Goal: Complete application form

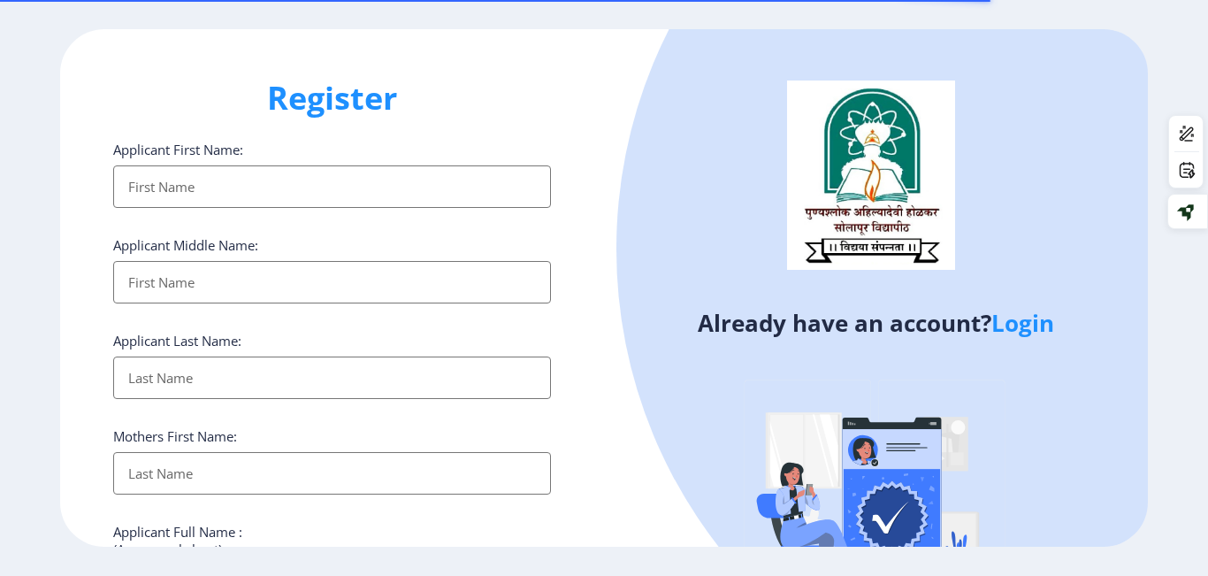
select select
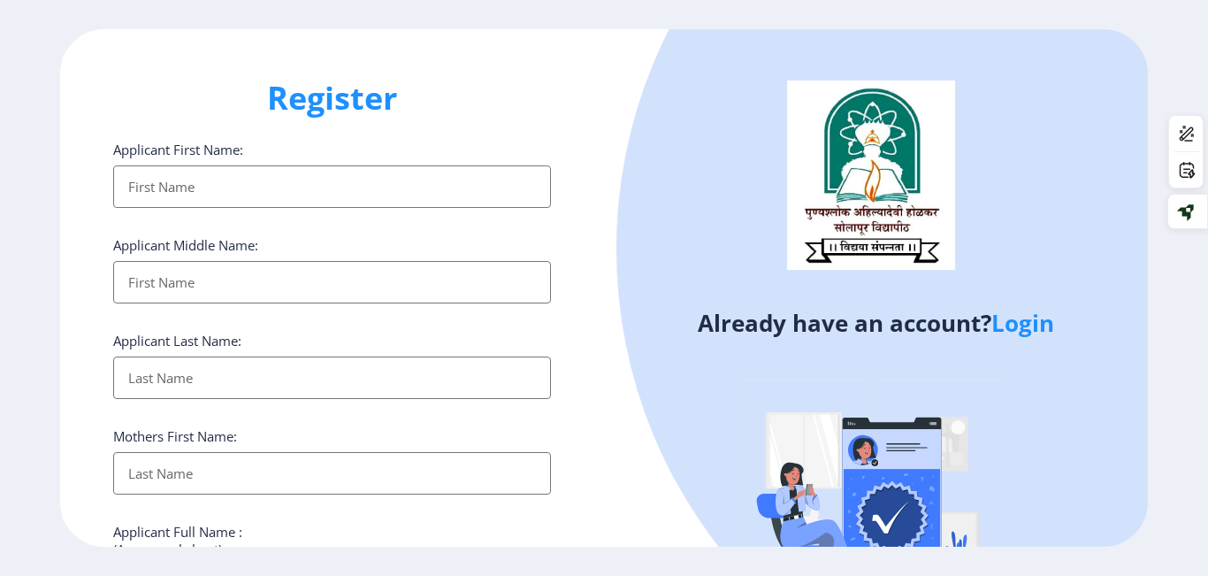
click at [1041, 327] on link "Login" at bounding box center [1022, 323] width 63 height 32
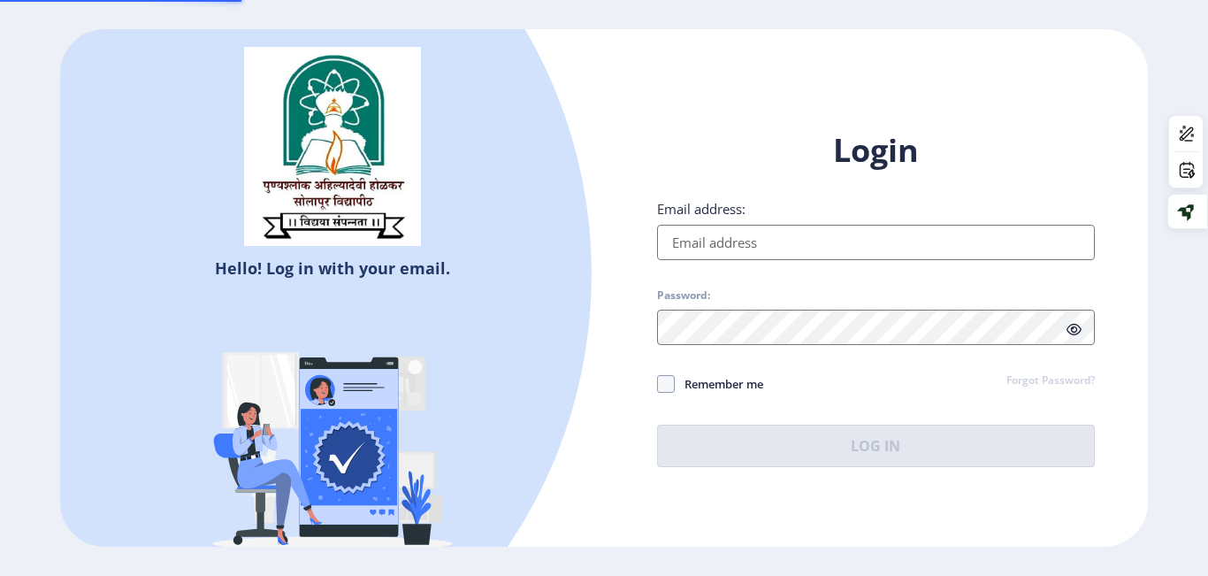
type input "[EMAIL_ADDRESS][DOMAIN_NAME]"
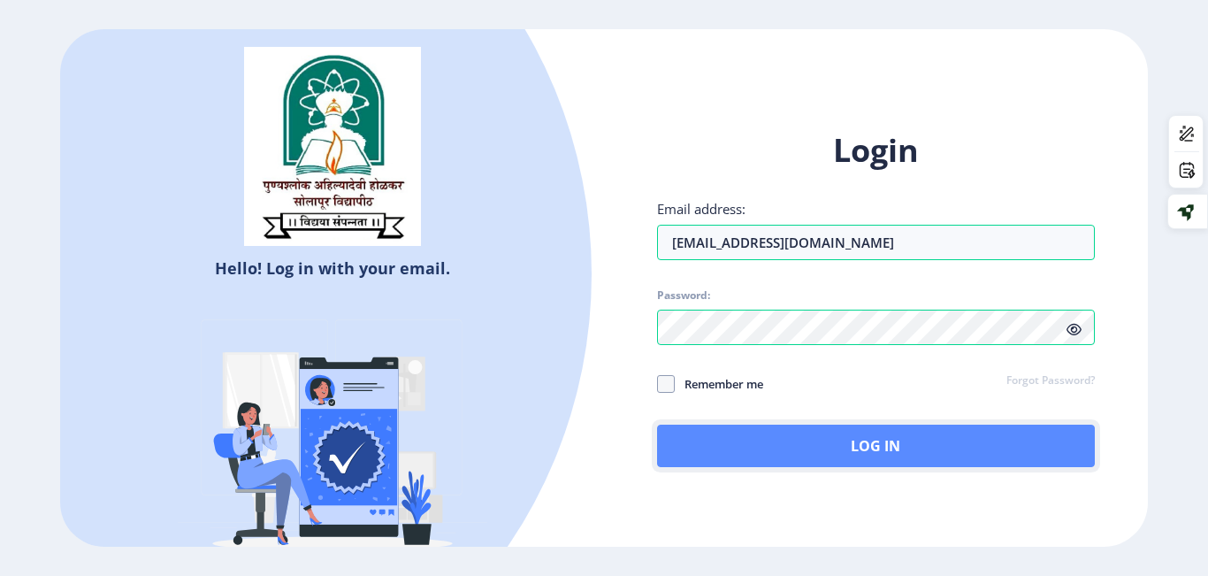
click at [692, 433] on button "Log In" at bounding box center [876, 445] width 438 height 42
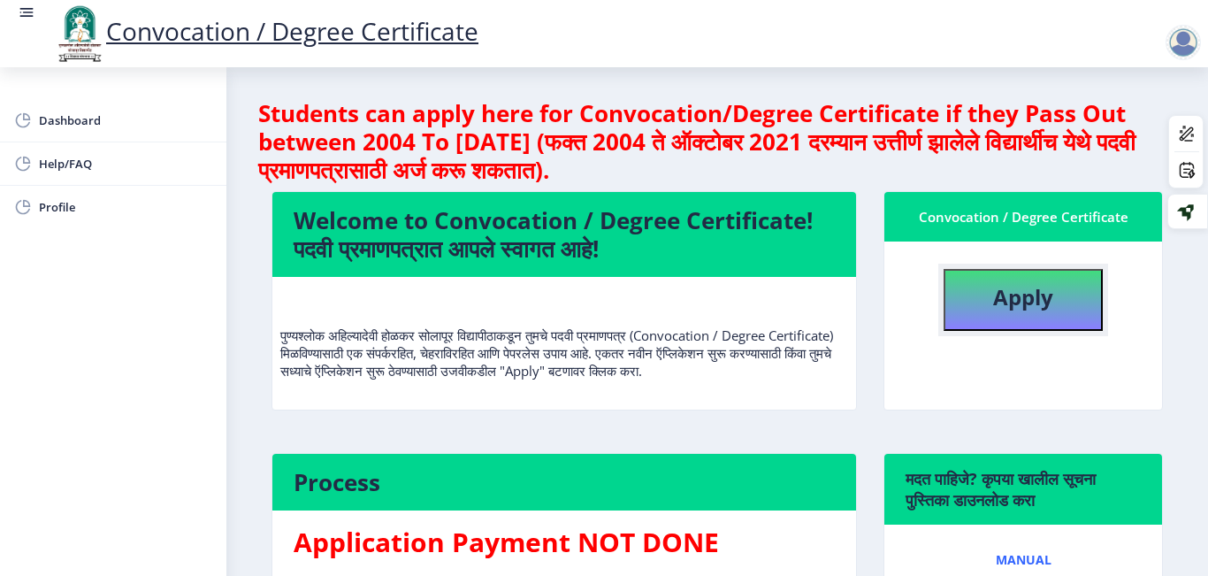
click at [1006, 308] on b "Apply" at bounding box center [1023, 296] width 60 height 29
select select
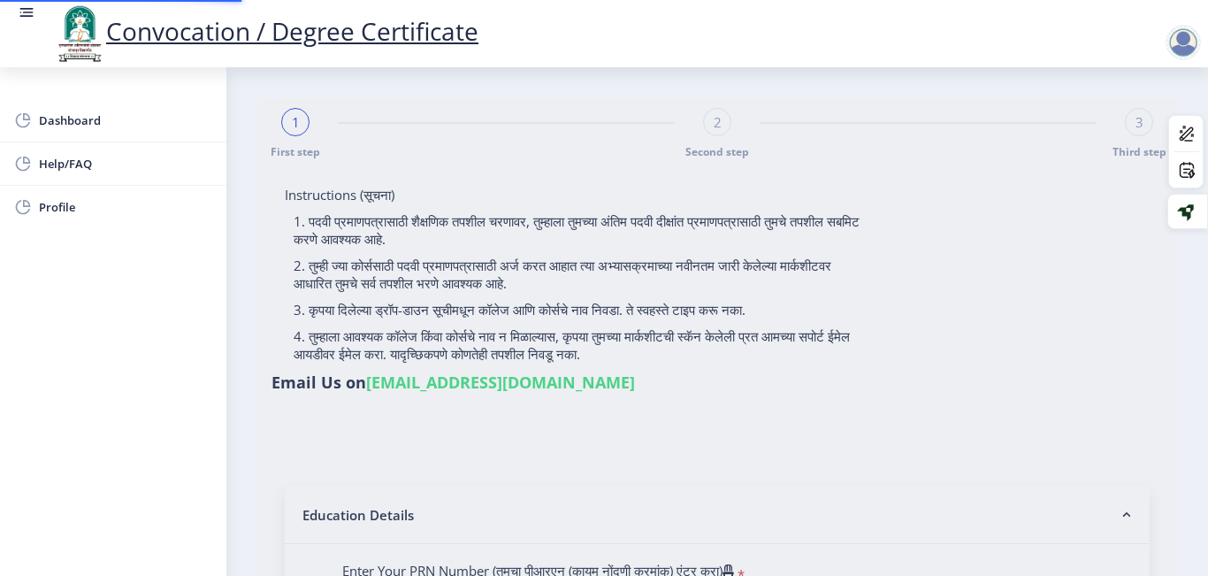
type input "2015032500293613"
select select "Regular"
select select "2019"
select select "March"
select select "FIRST CLASS WITH DISTINCTION"
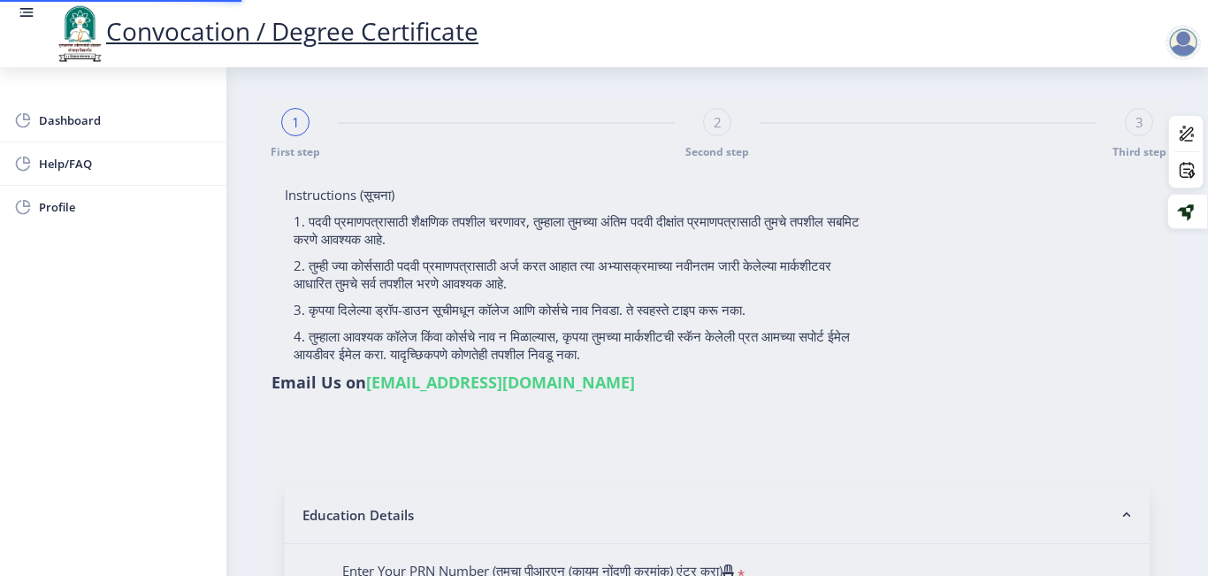
type input "806990"
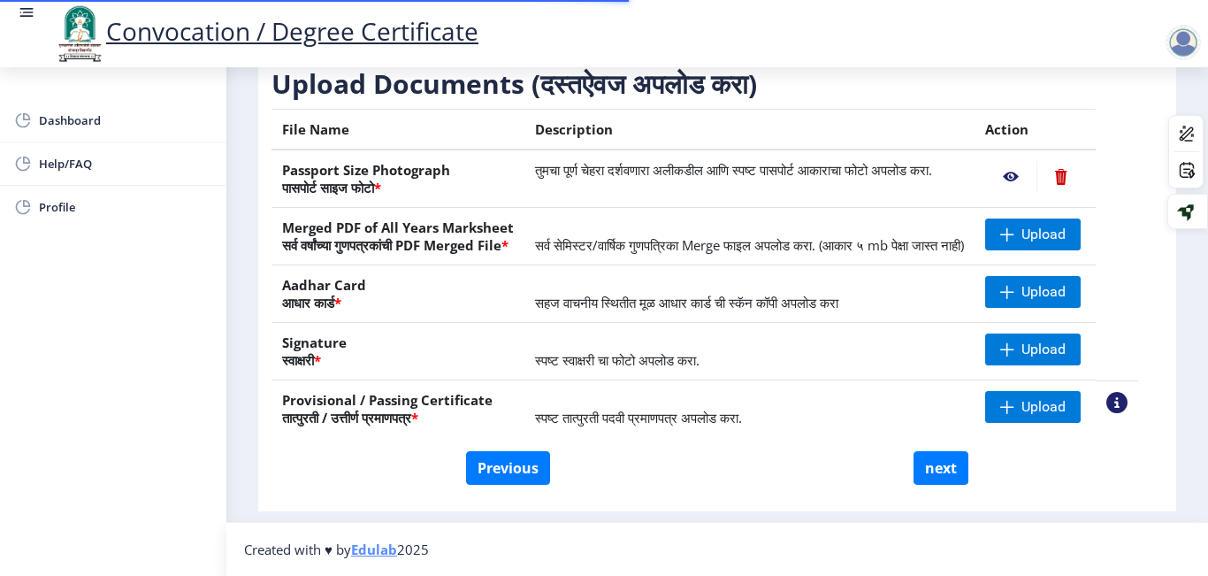
scroll to position [317, 0]
click at [511, 461] on button "Previous" at bounding box center [508, 468] width 84 height 34
select select "Regular"
select select
select select "2019"
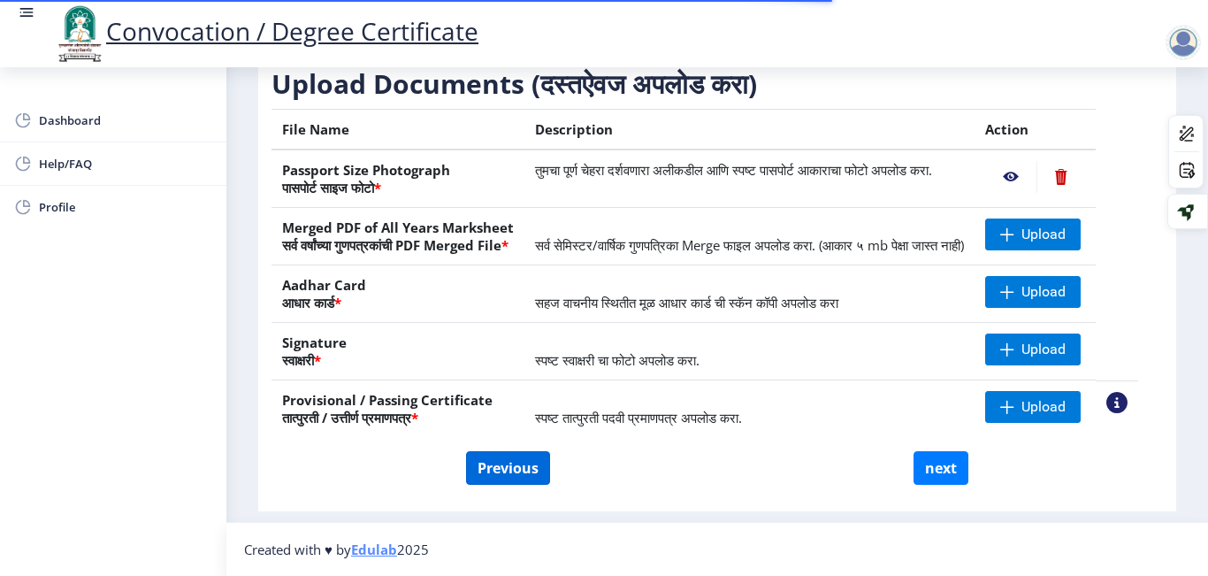
select select "March"
select select "FIRST CLASS WITH DISTINCTION"
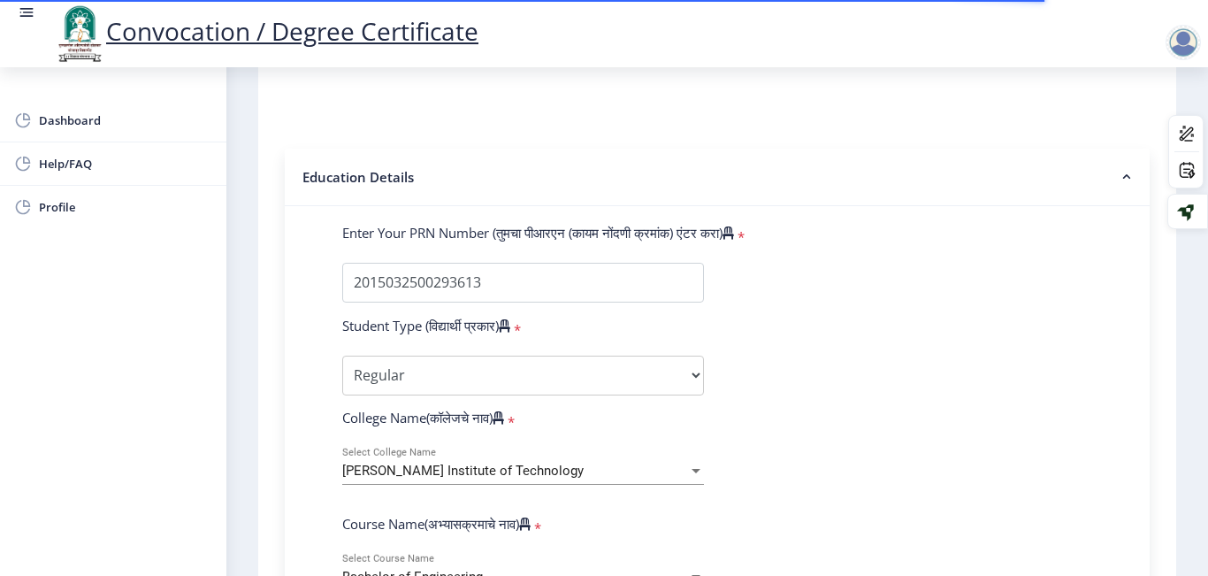
scroll to position [353, 0]
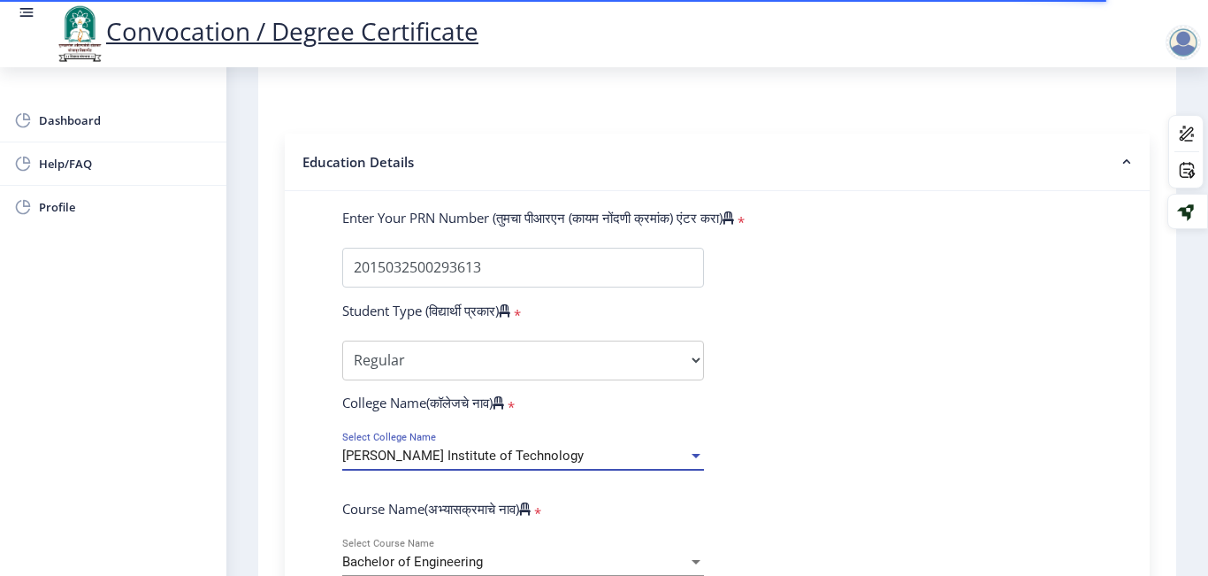
click at [480, 449] on span "[PERSON_NAME] Institute of Technology" at bounding box center [462, 455] width 241 height 16
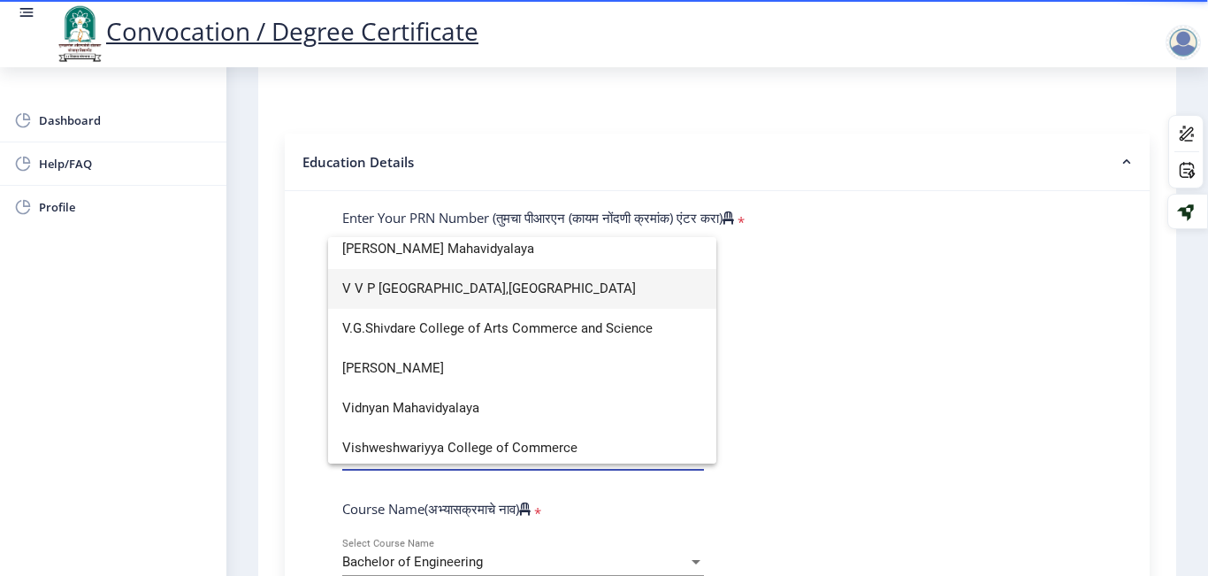
scroll to position [2590, 0]
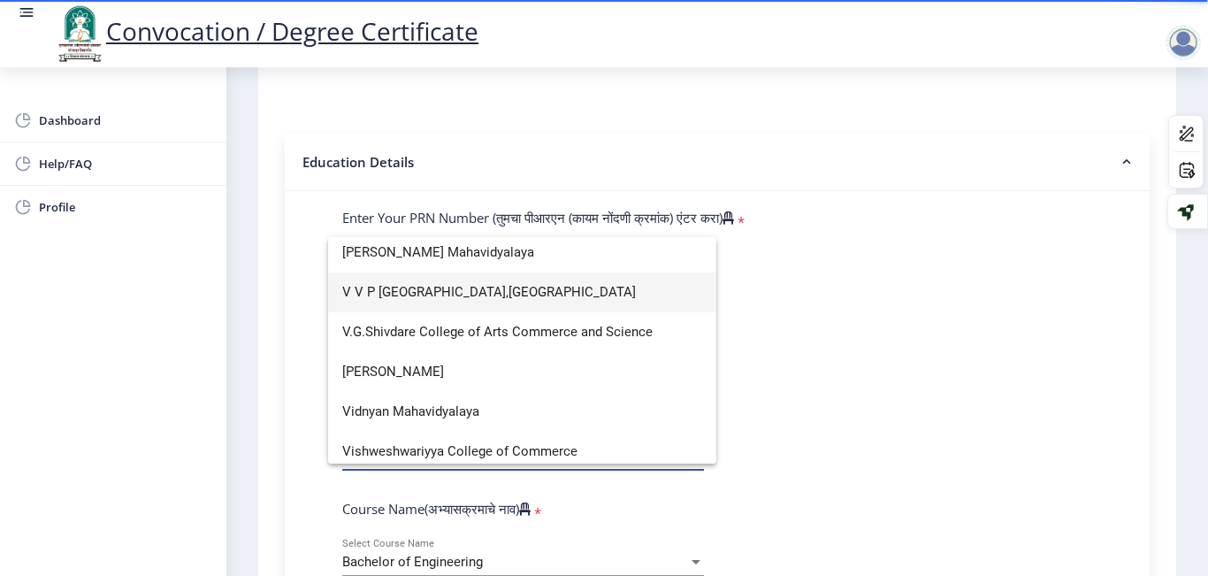
type input "v"
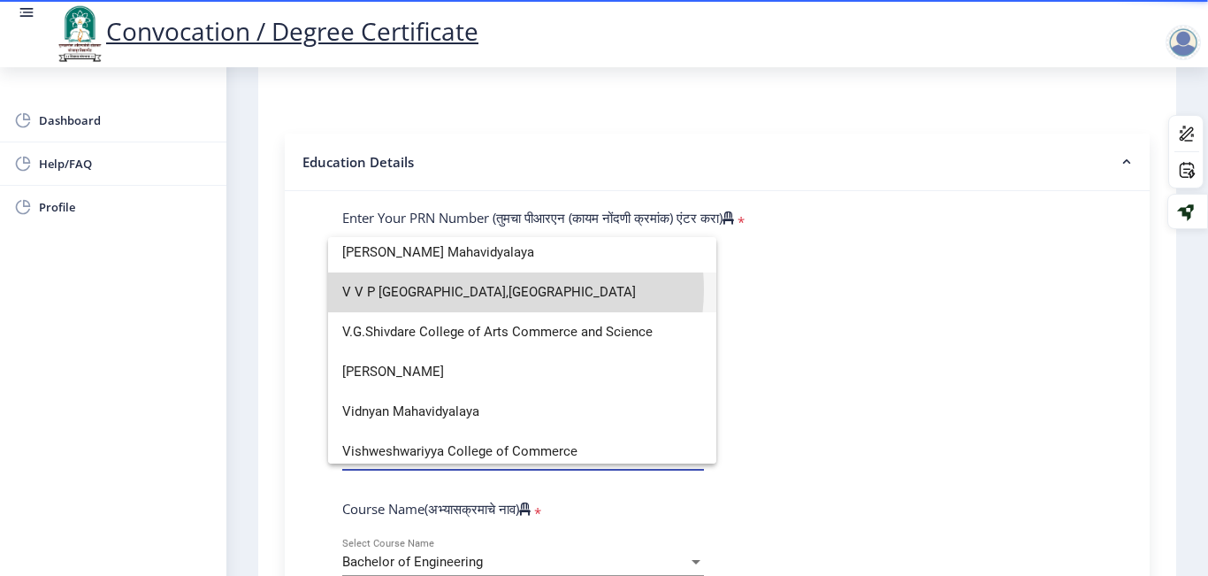
click at [504, 289] on span "V V P [GEOGRAPHIC_DATA],[GEOGRAPHIC_DATA]" at bounding box center [522, 292] width 360 height 40
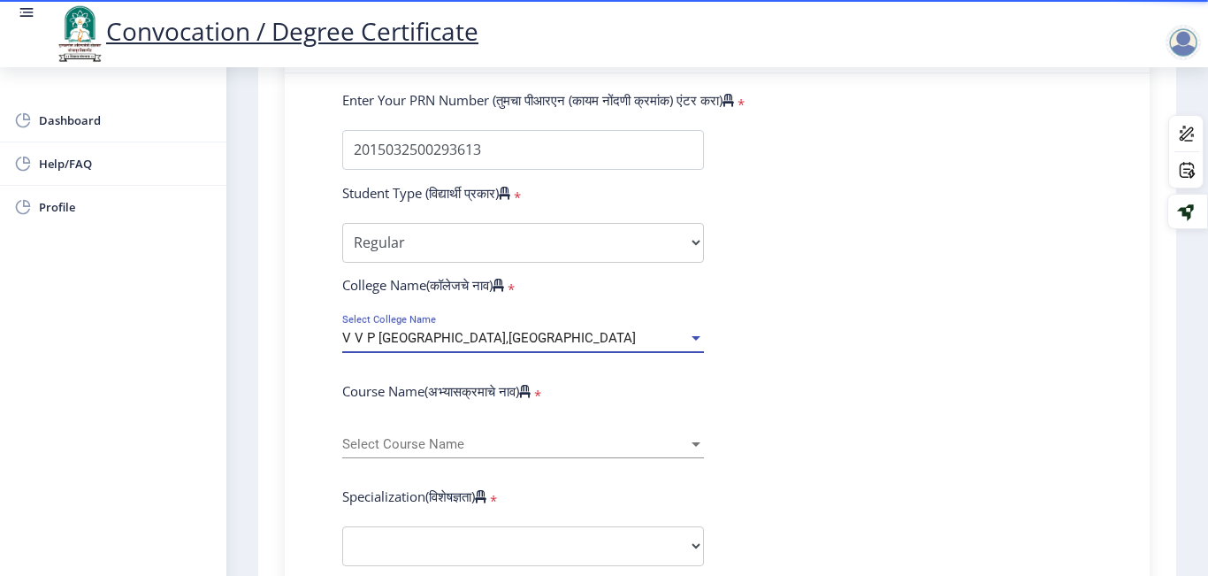
scroll to position [502, 0]
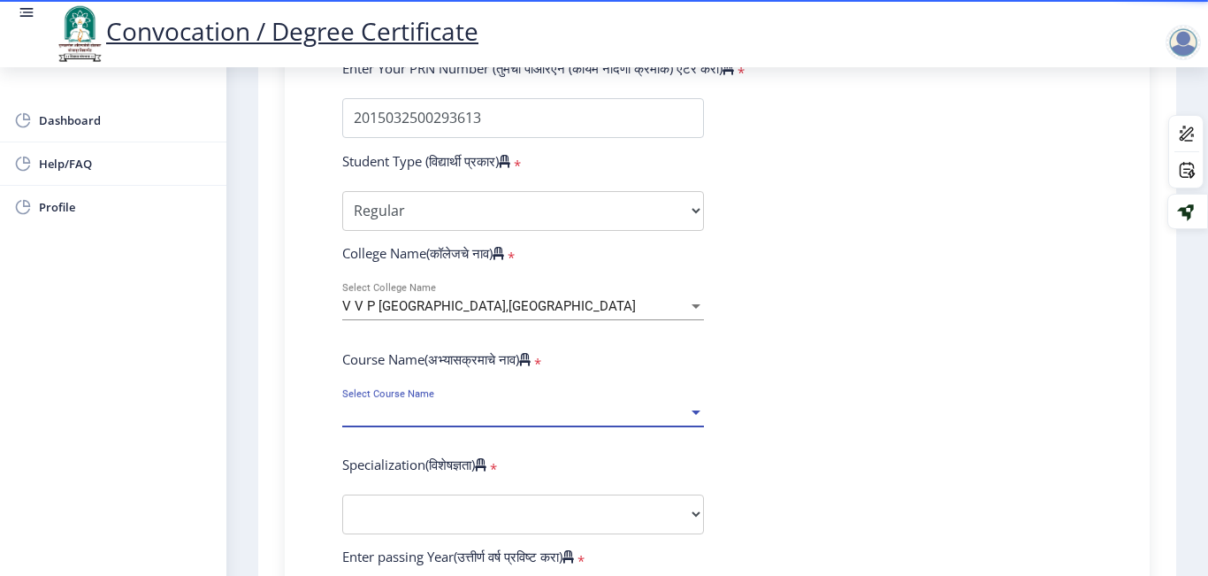
click at [481, 405] on span "Select Course Name" at bounding box center [515, 412] width 346 height 15
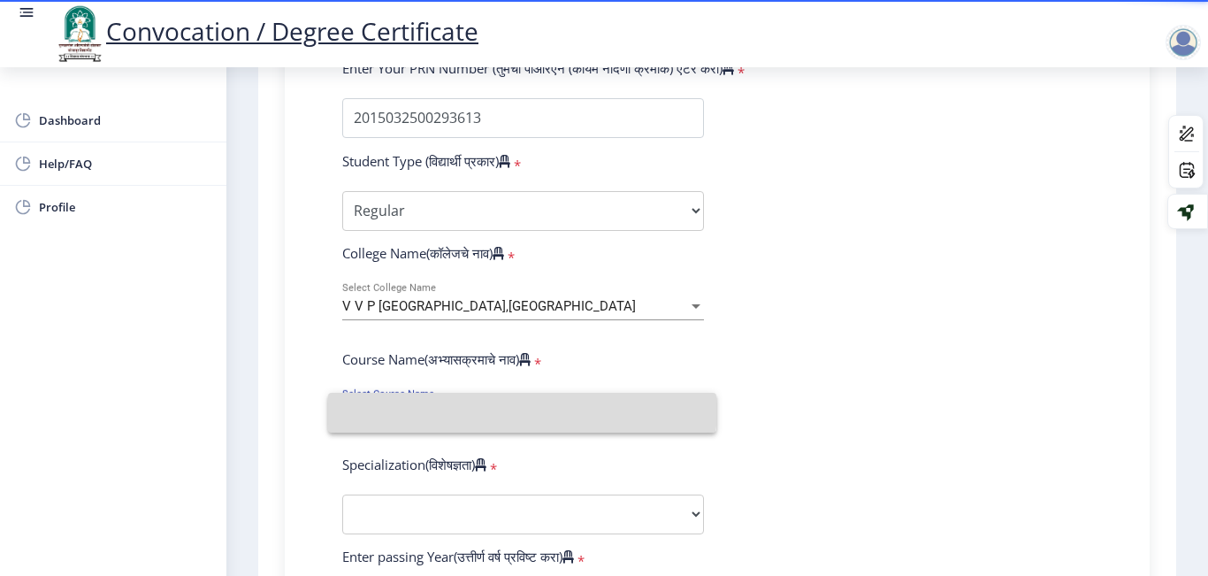
click at [481, 405] on input at bounding box center [522, 413] width 360 height 40
click at [481, 405] on span "Select Course Name" at bounding box center [515, 412] width 346 height 15
click at [481, 405] on input at bounding box center [508, 413] width 332 height 40
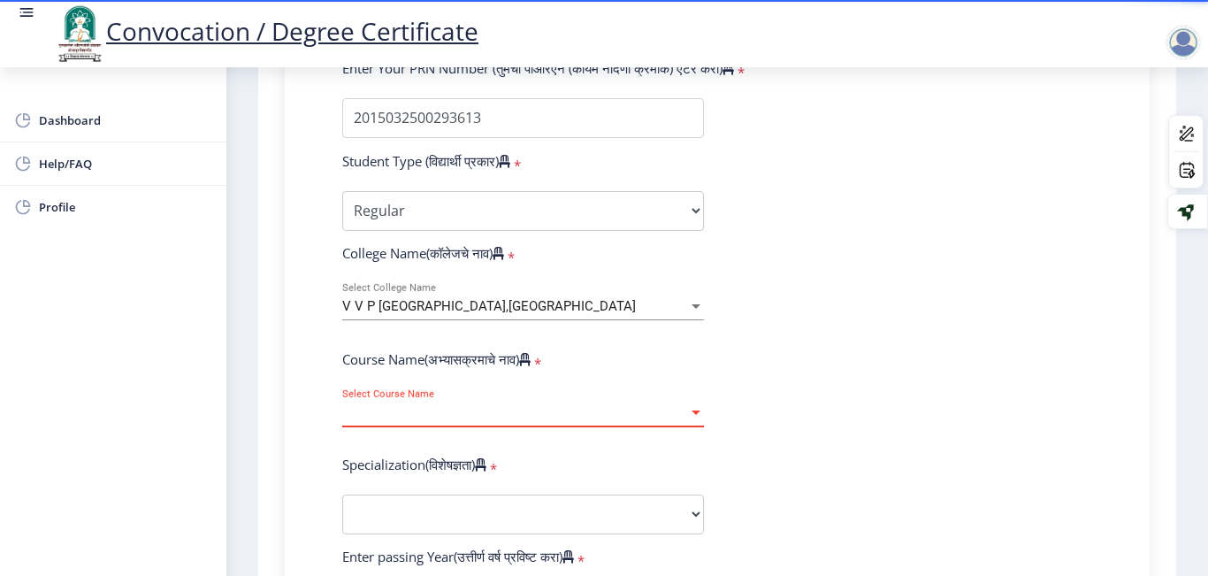
click at [481, 405] on span "Select Course Name" at bounding box center [515, 412] width 346 height 15
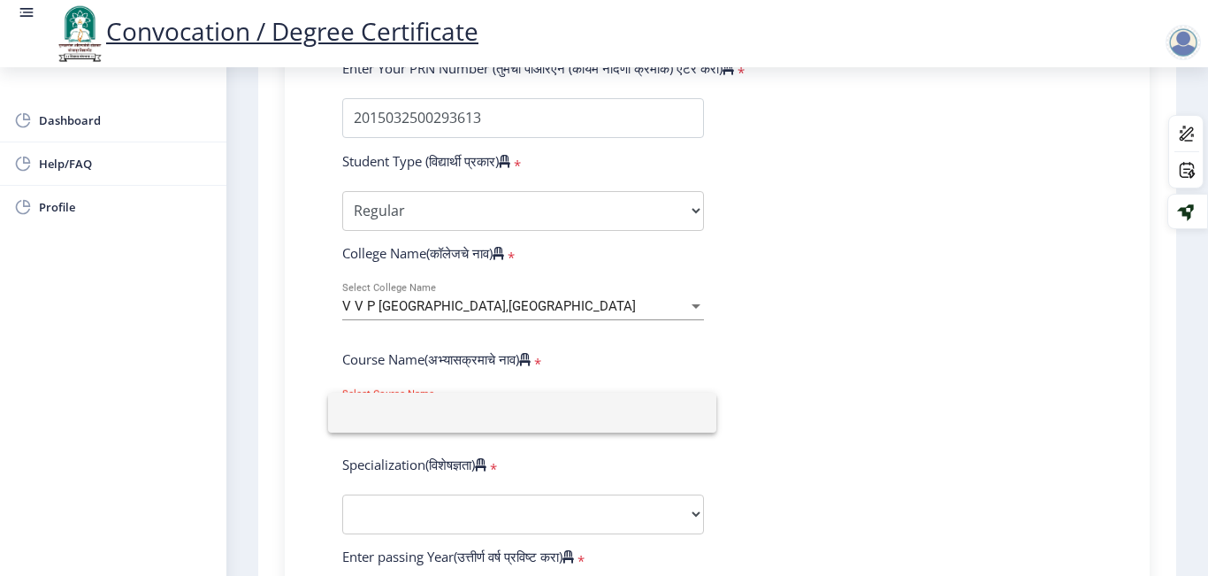
click at [481, 400] on input at bounding box center [522, 413] width 360 height 40
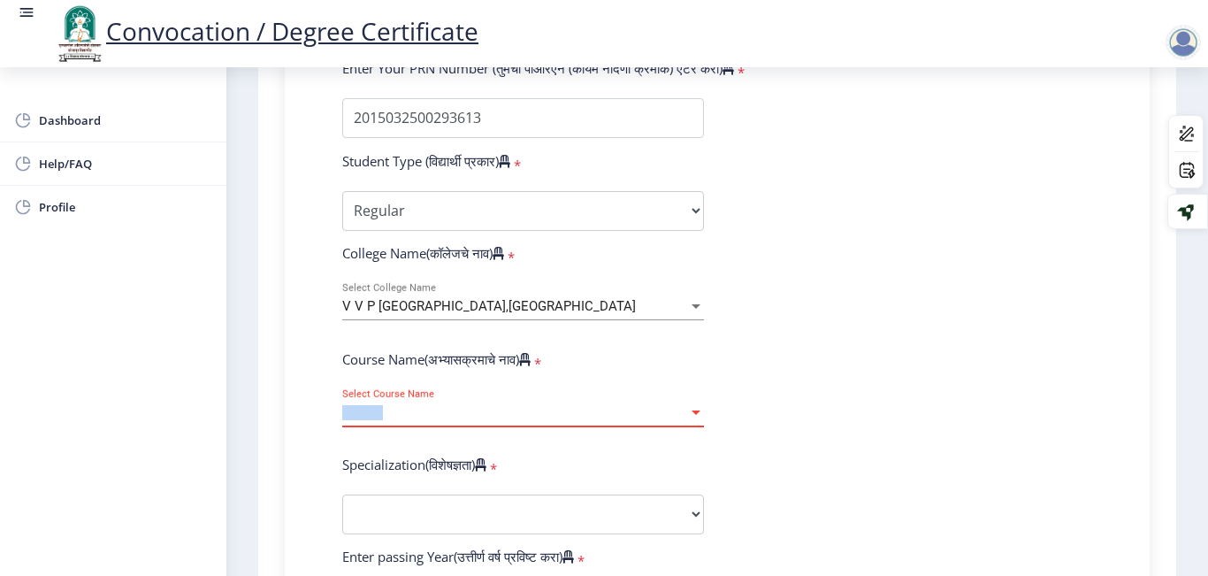
click at [481, 400] on div "Select Course Name Select Course Name" at bounding box center [523, 407] width 362 height 37
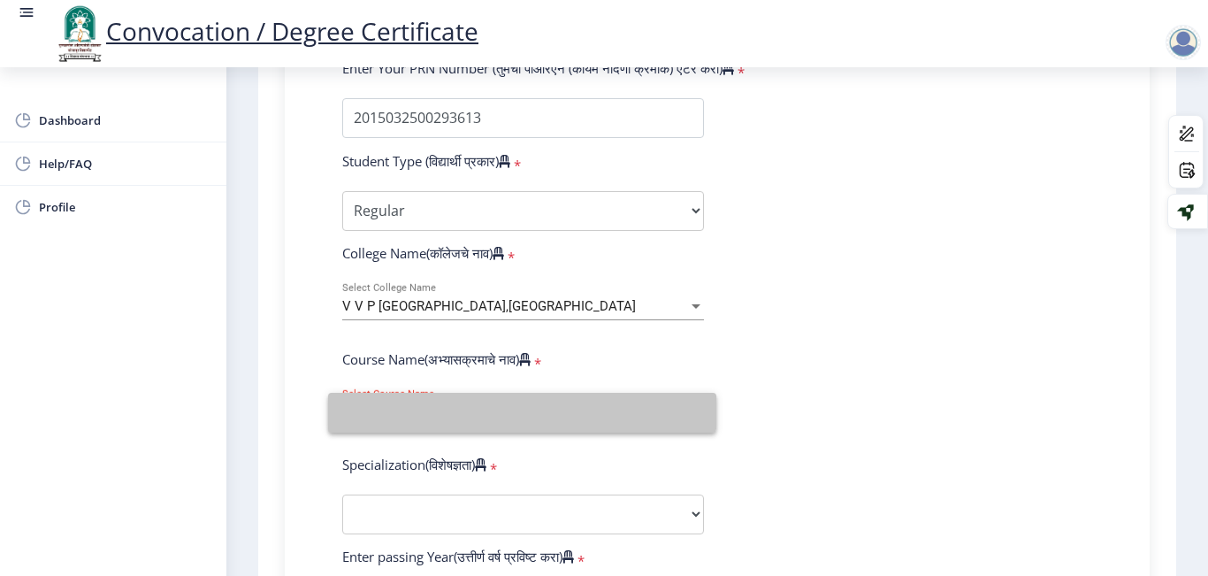
click at [481, 400] on input at bounding box center [522, 413] width 360 height 40
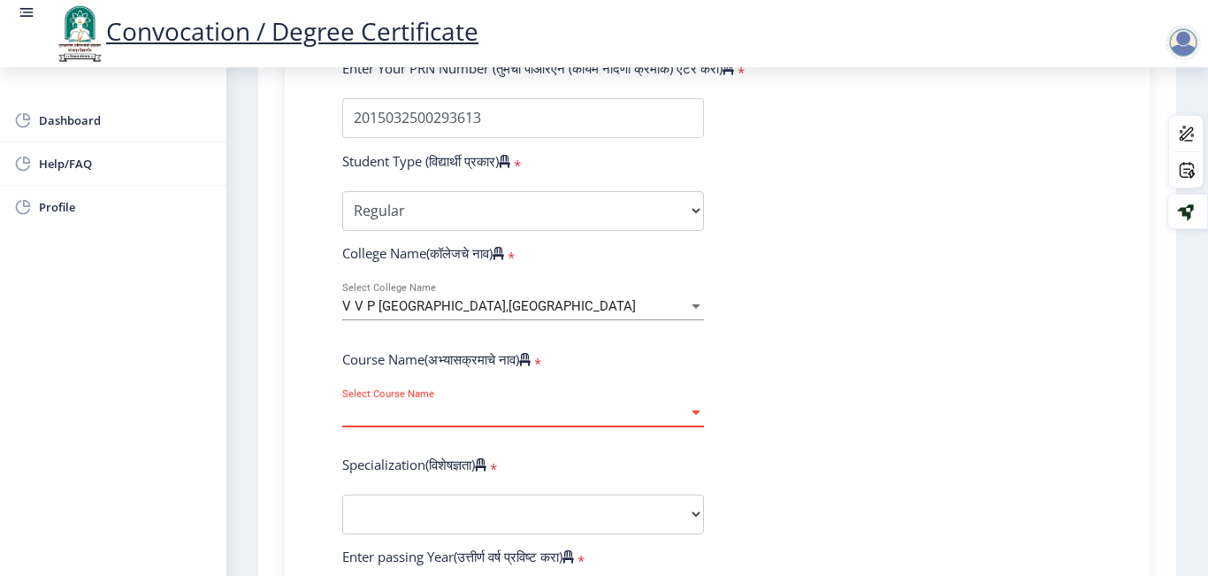
click at [481, 400] on div "Select Course Name Select Course Name" at bounding box center [523, 407] width 362 height 37
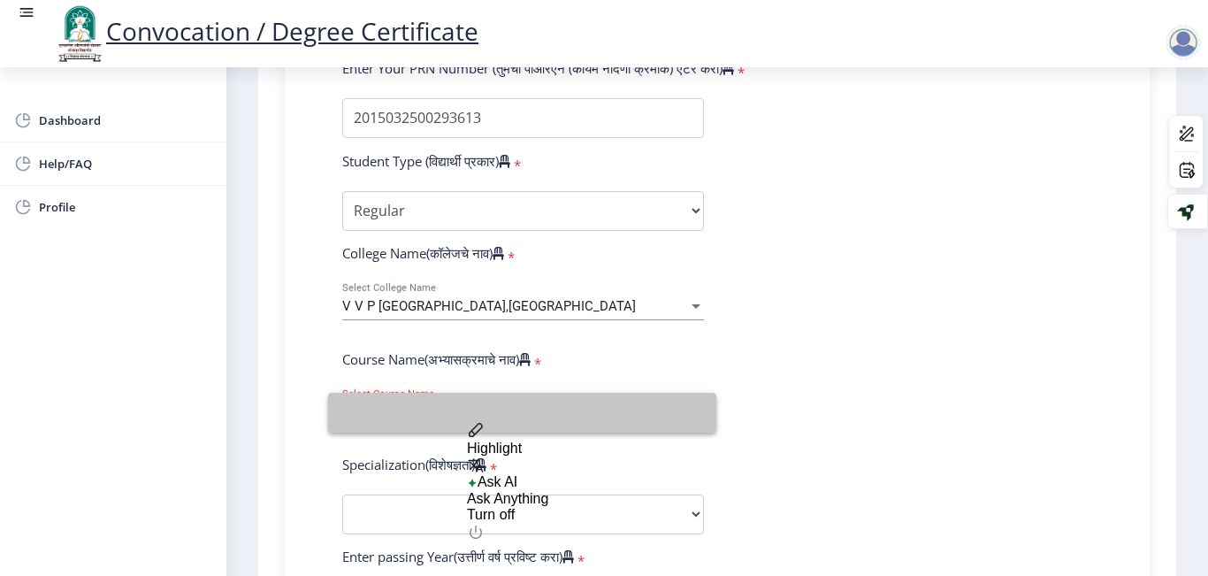
click at [481, 400] on input at bounding box center [522, 413] width 360 height 40
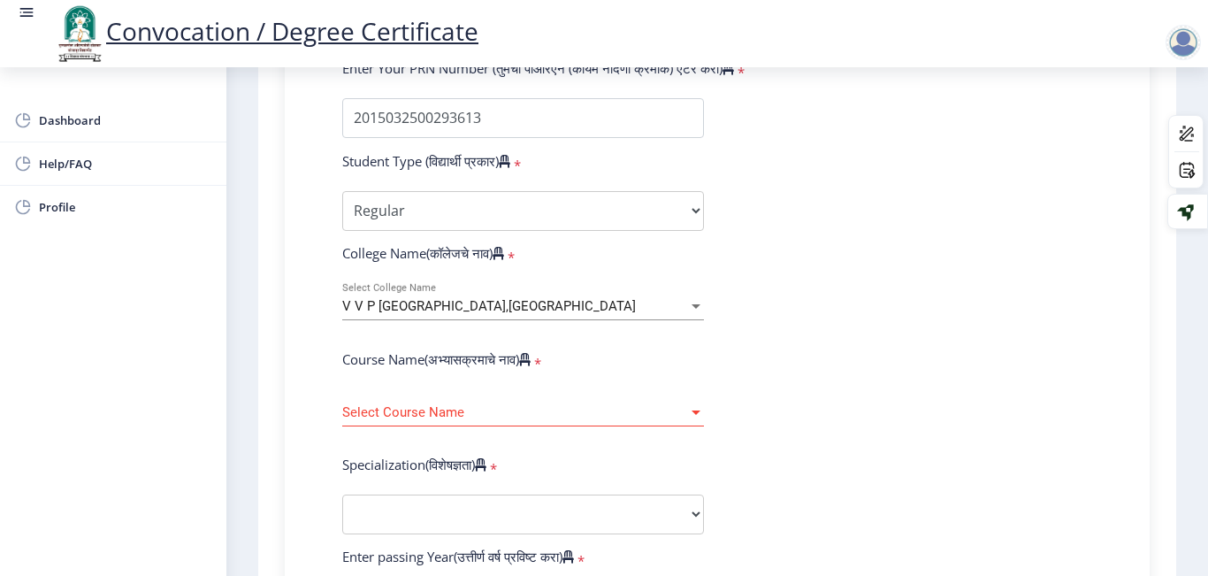
click at [481, 400] on div "Select Course Name Select Course Name" at bounding box center [523, 407] width 362 height 37
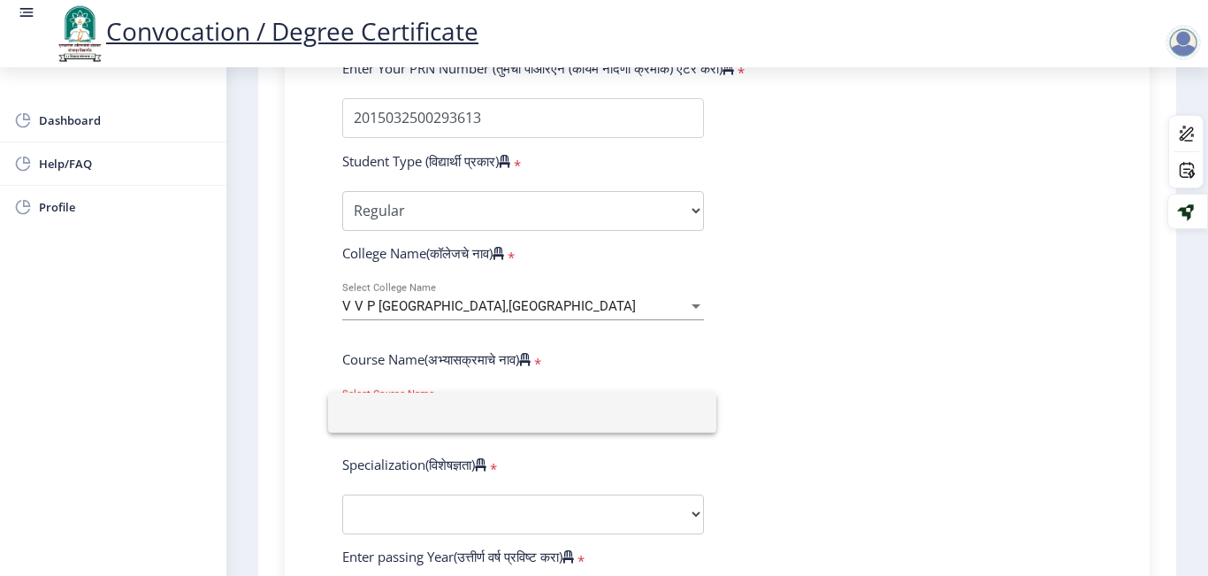
click at [481, 400] on input at bounding box center [522, 413] width 360 height 40
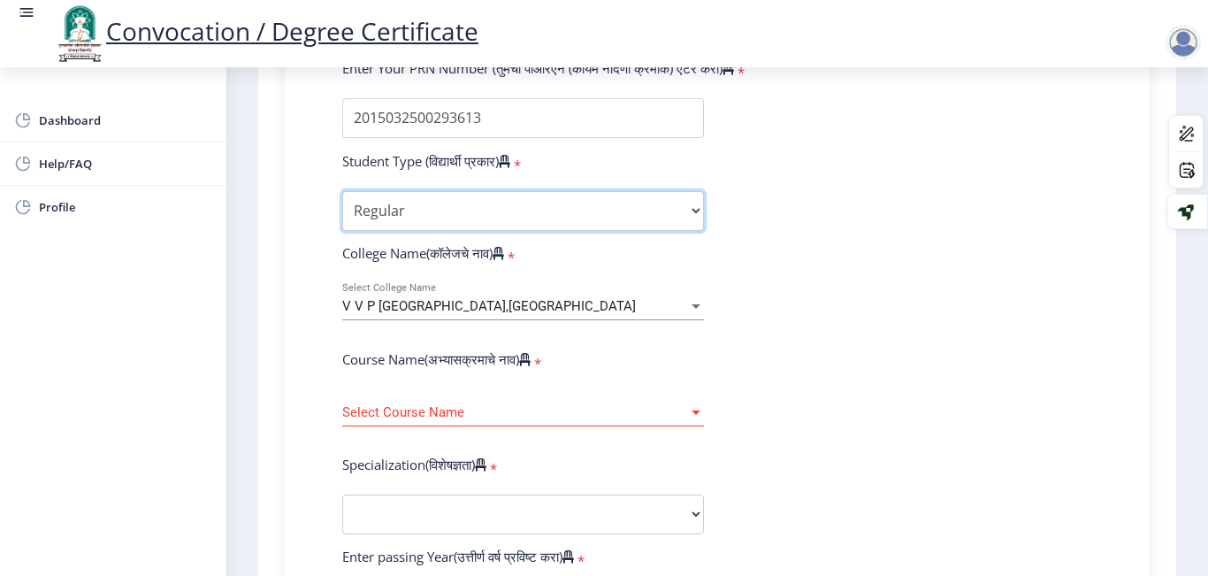
click at [527, 217] on select "Select Student Type Regular External" at bounding box center [523, 211] width 362 height 40
click at [342, 191] on select "Select Student Type Regular External" at bounding box center [523, 211] width 362 height 40
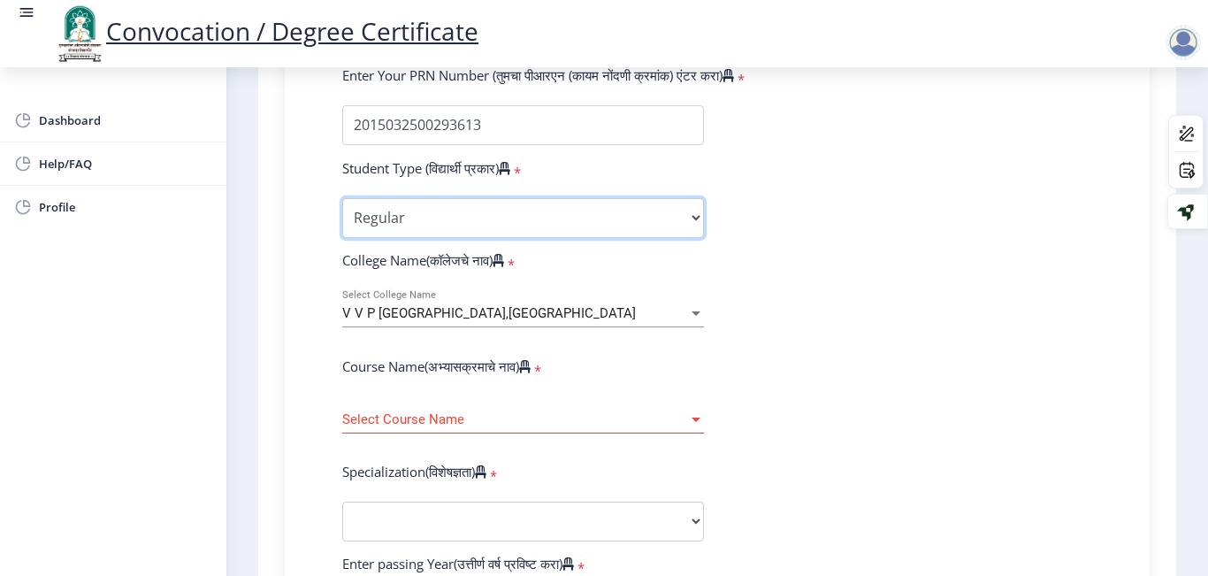
scroll to position [465, 0]
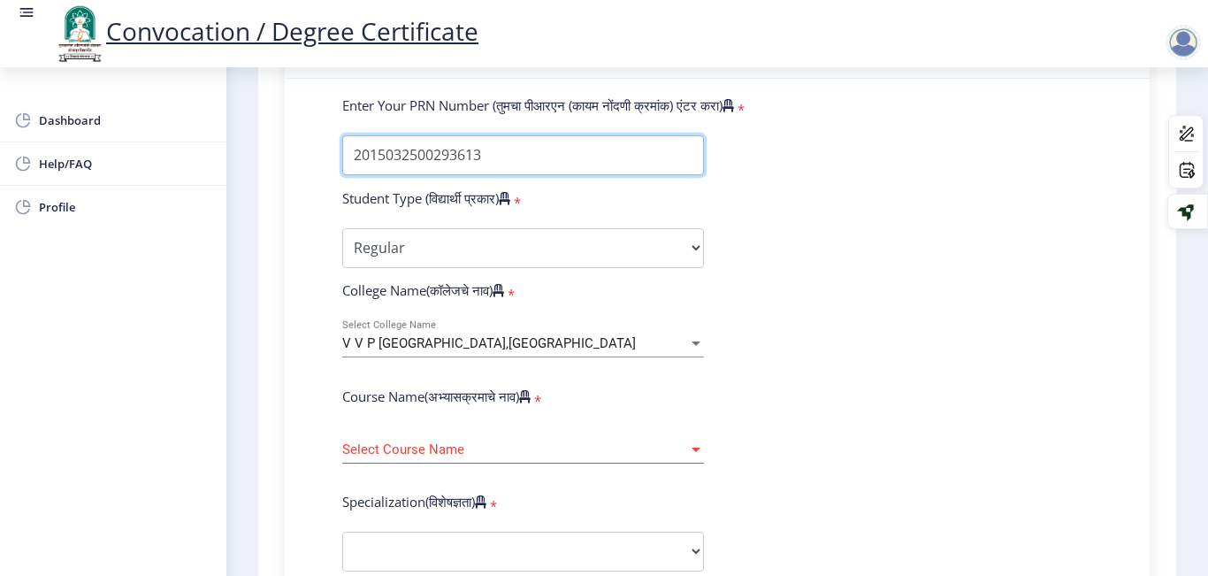
click at [537, 154] on input "Enter Your PRN Number (तुमचा पीआरएन (कायम नोंदणी क्रमांक) एंटर करा)" at bounding box center [523, 155] width 362 height 40
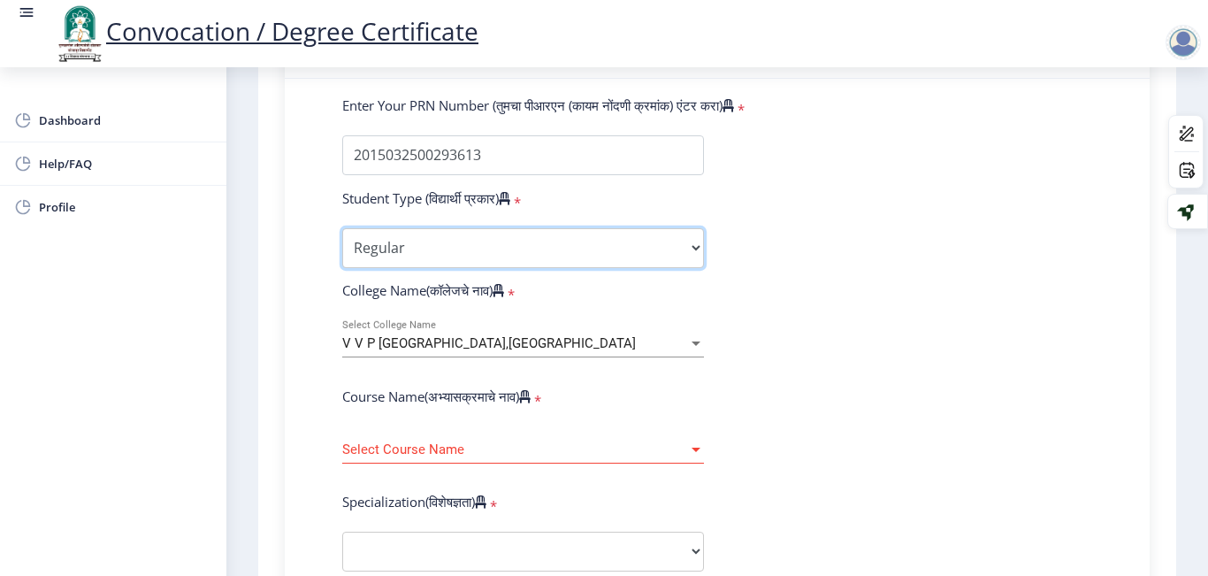
click at [532, 241] on select "Select Student Type Regular External" at bounding box center [523, 248] width 362 height 40
click at [453, 352] on div "V V P [GEOGRAPHIC_DATA],[GEOGRAPHIC_DATA] Select College Name" at bounding box center [523, 338] width 362 height 37
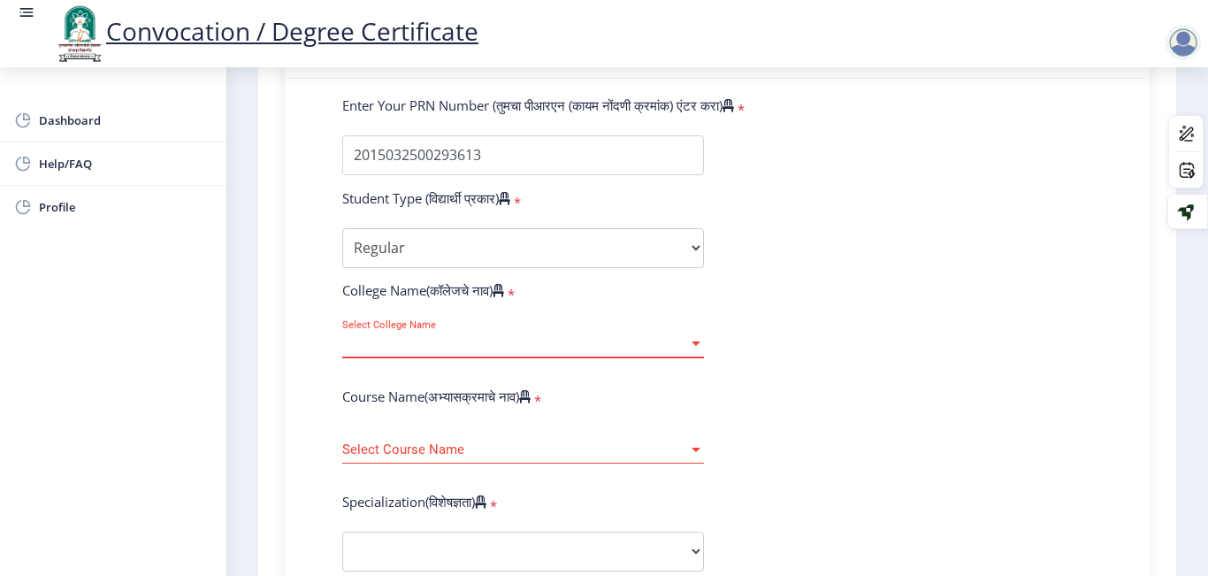
click at [461, 337] on span "Select College Name" at bounding box center [515, 343] width 346 height 15
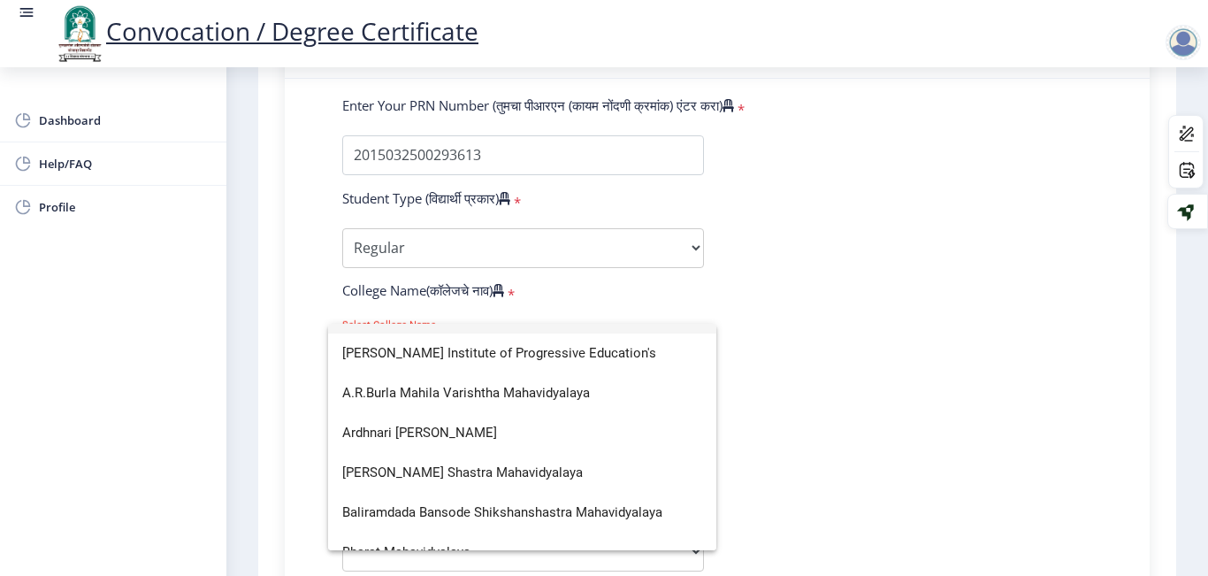
scroll to position [0, 0]
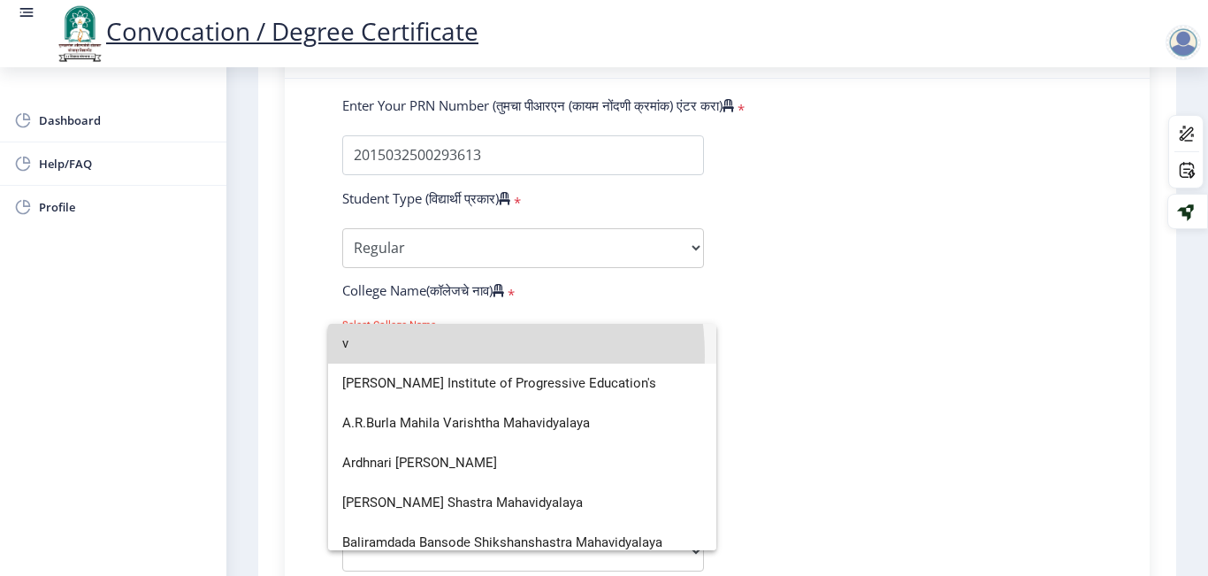
click at [452, 354] on input "v" at bounding box center [522, 344] width 360 height 40
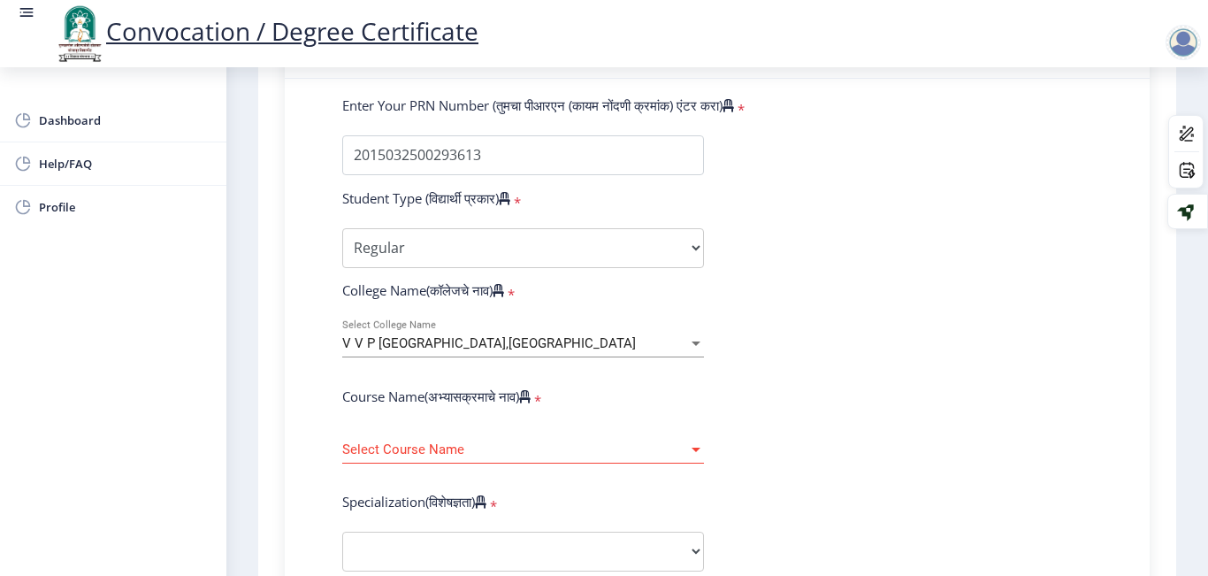
click at [437, 457] on div "Select Course Name Select Course Name" at bounding box center [523, 444] width 362 height 37
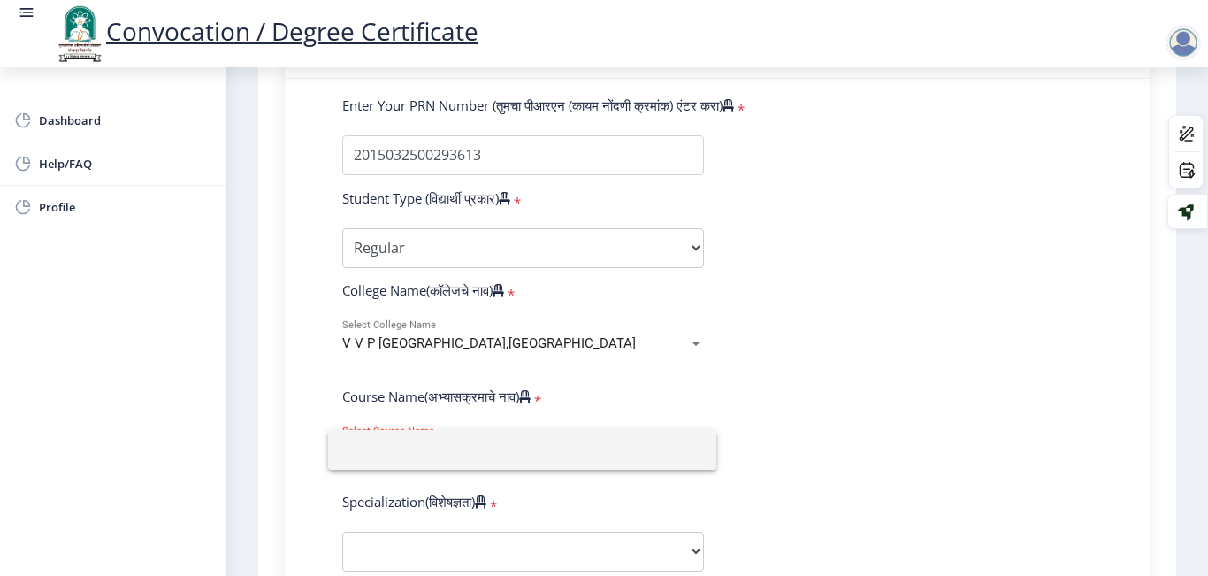
click at [437, 457] on input at bounding box center [522, 450] width 360 height 40
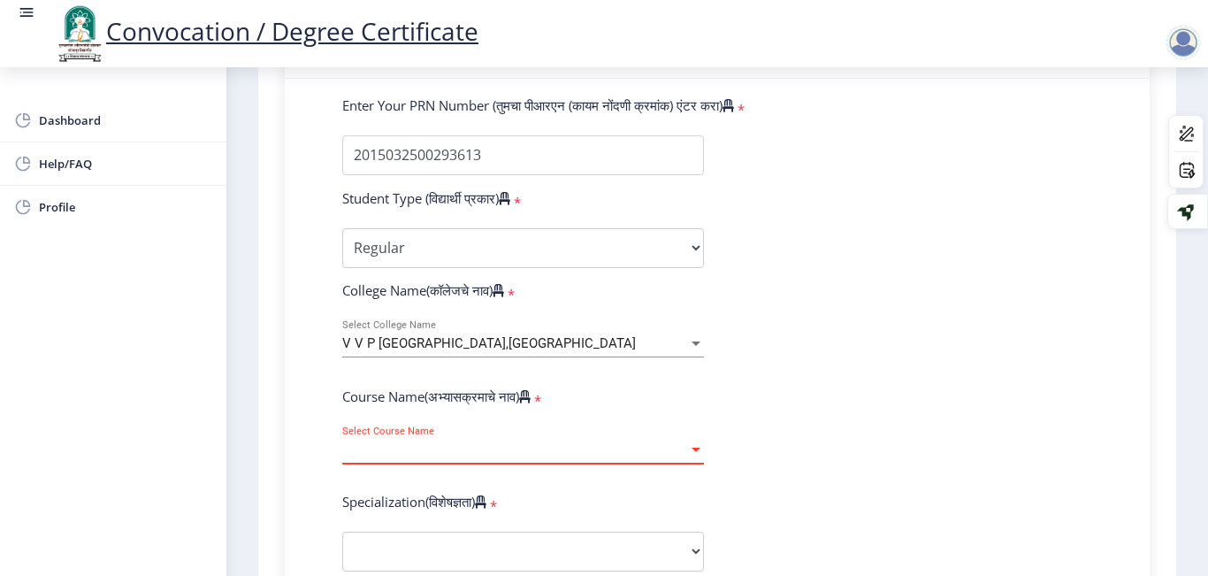
click at [437, 457] on div "Select Course Name Select Course Name" at bounding box center [523, 444] width 362 height 37
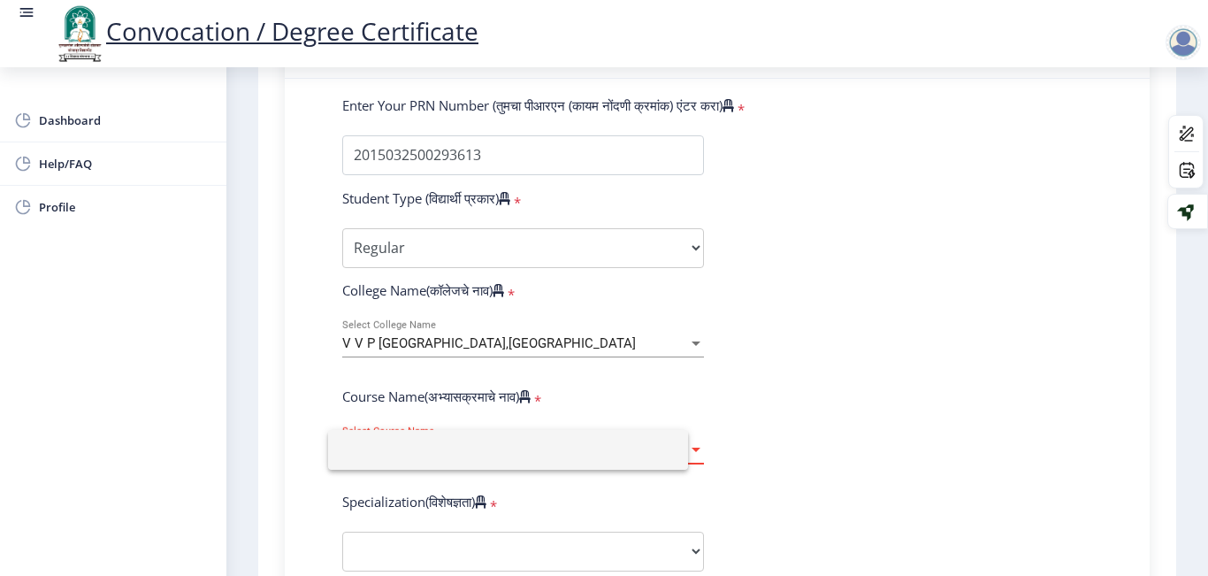
click at [437, 457] on input at bounding box center [508, 450] width 332 height 40
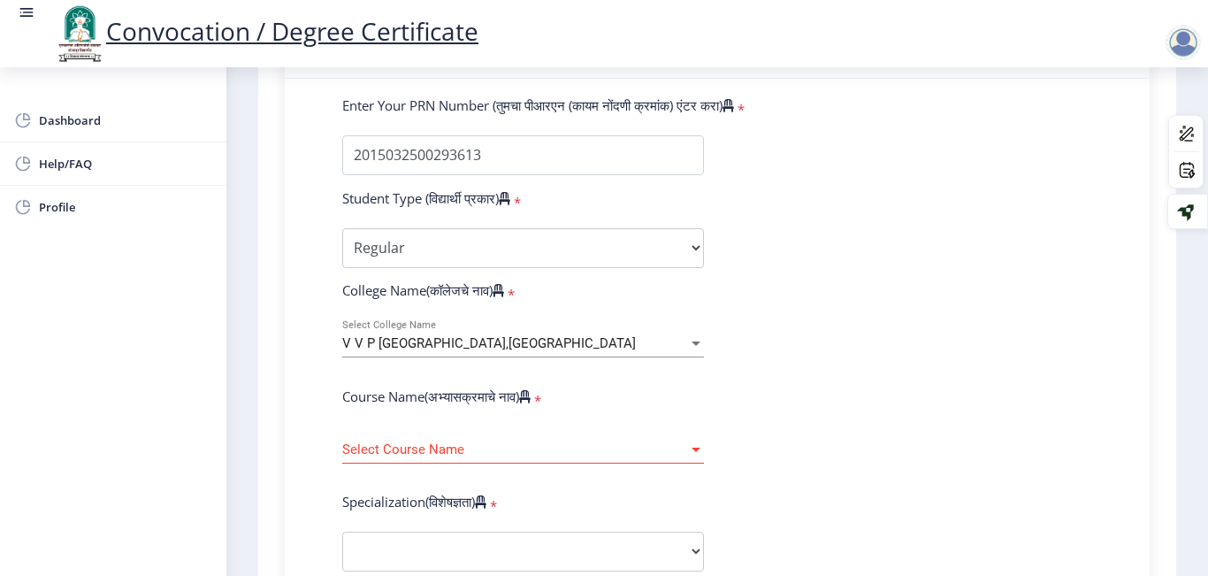
click at [437, 457] on div "Select Course Name Select Course Name" at bounding box center [523, 444] width 362 height 37
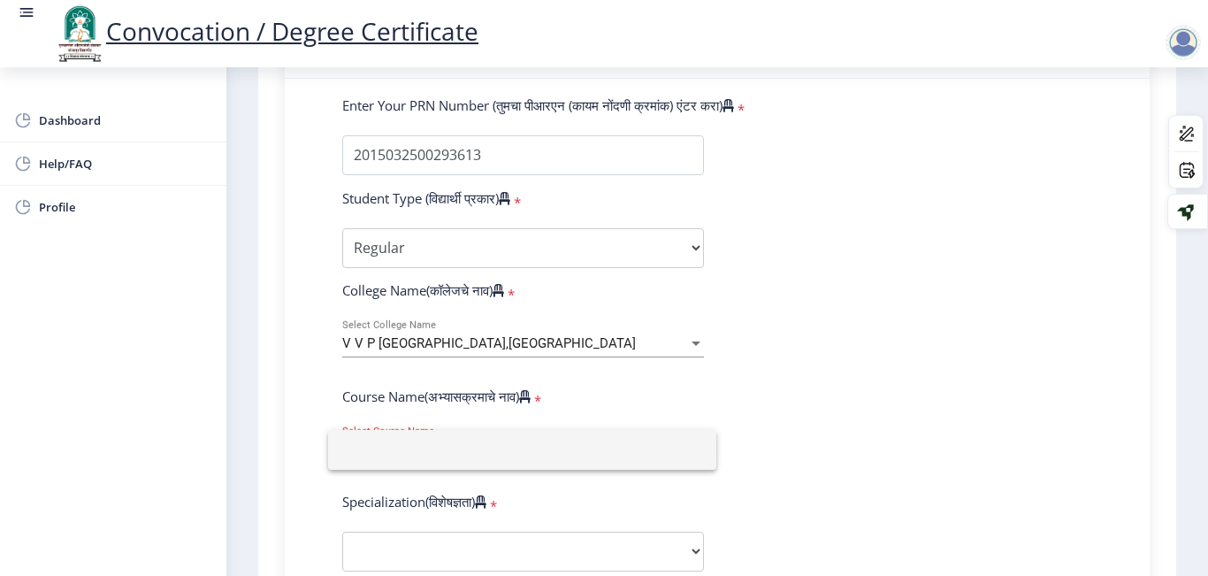
click at [437, 457] on input at bounding box center [522, 450] width 360 height 40
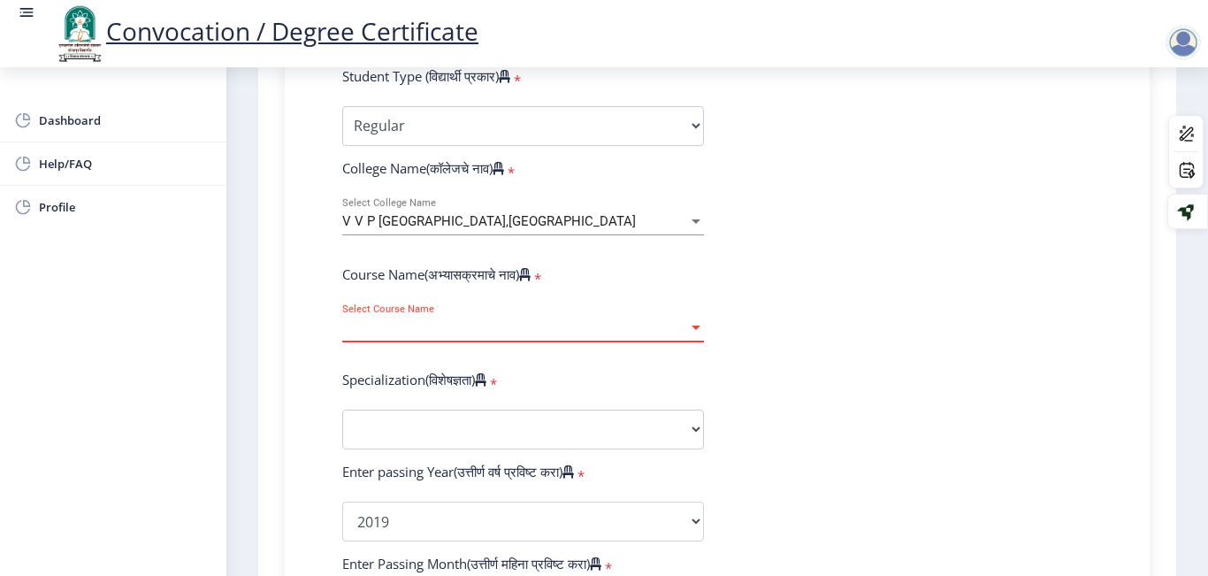
scroll to position [628, 0]
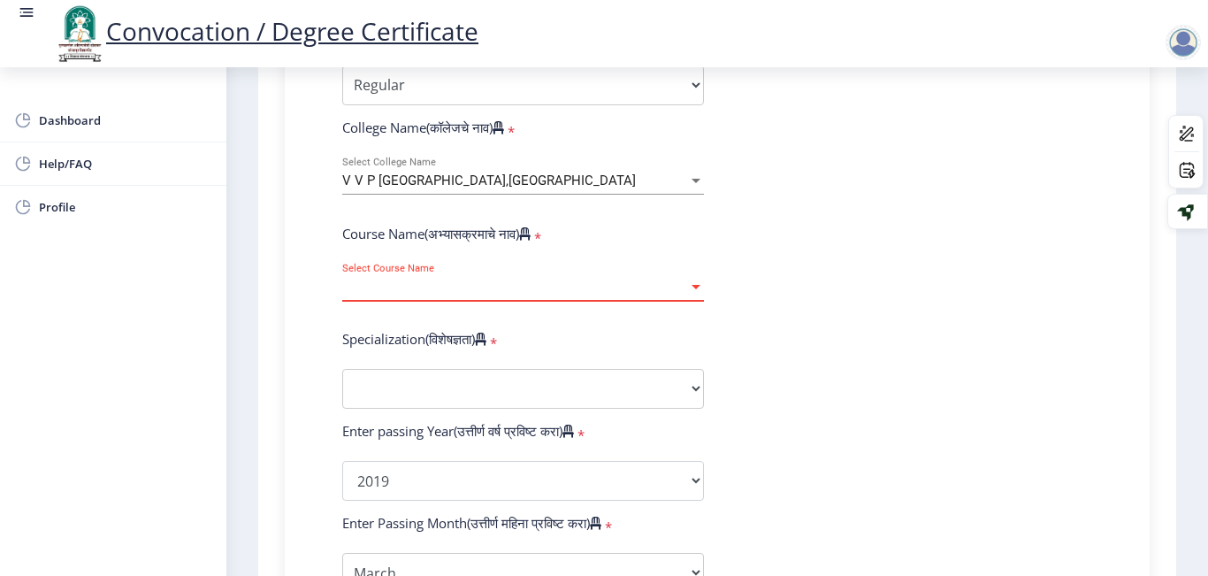
click at [466, 296] on div "Select Course Name Select Course Name" at bounding box center [523, 281] width 362 height 37
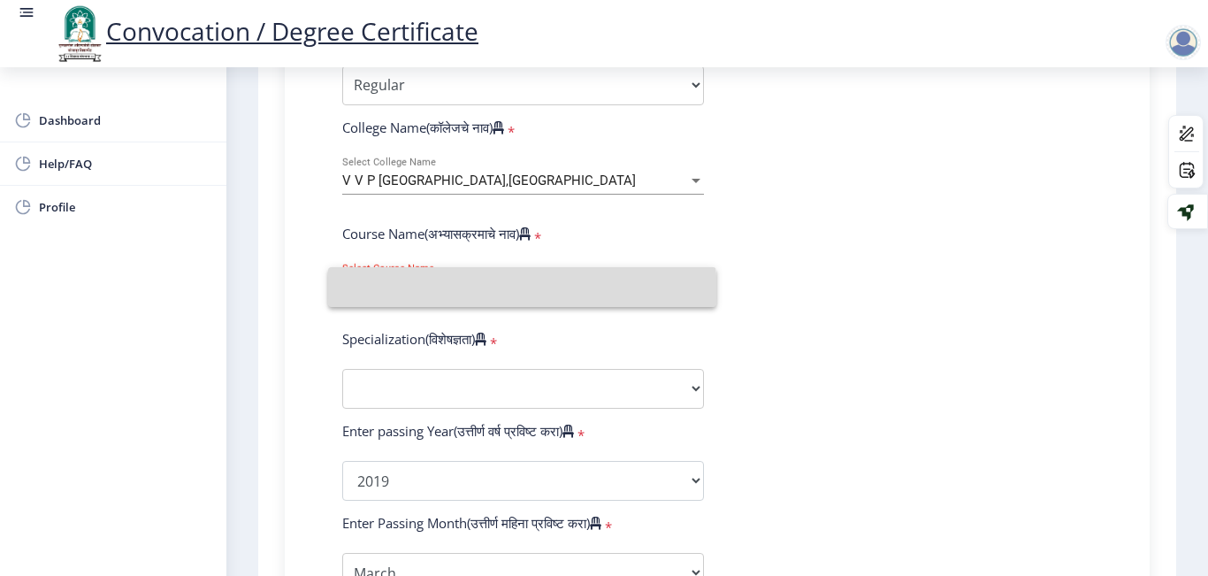
click at [466, 296] on input at bounding box center [522, 287] width 360 height 40
click at [466, 296] on div "Select Course Name Select Course Name" at bounding box center [523, 281] width 362 height 37
click at [466, 296] on input at bounding box center [508, 287] width 332 height 40
click at [466, 296] on div "Select Course Name Select Course Name" at bounding box center [523, 281] width 362 height 37
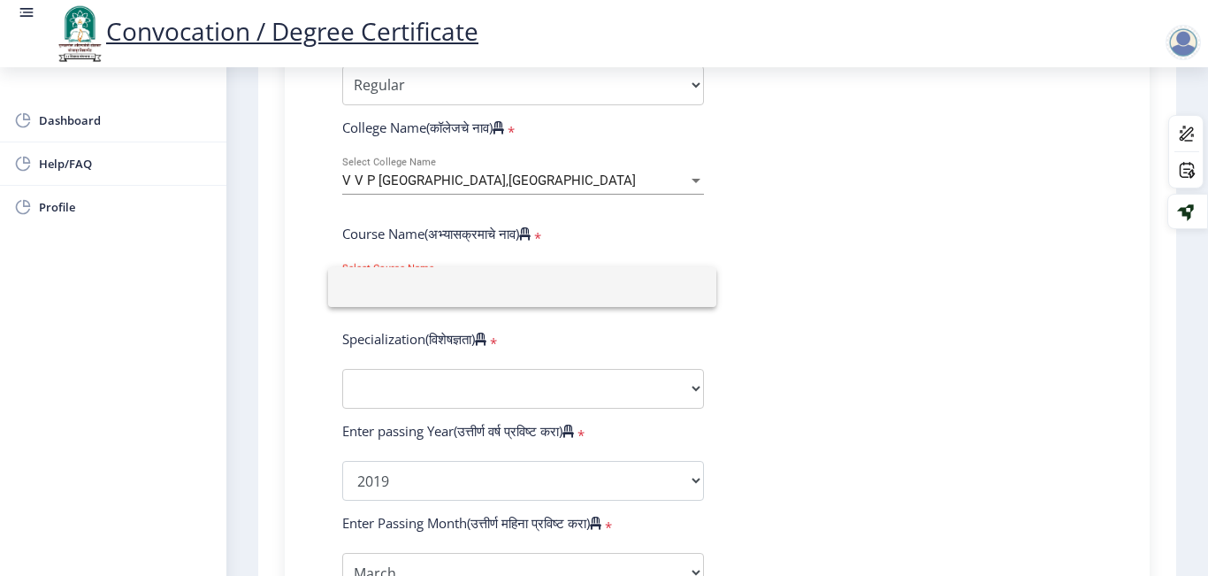
click at [454, 382] on div at bounding box center [604, 288] width 1208 height 576
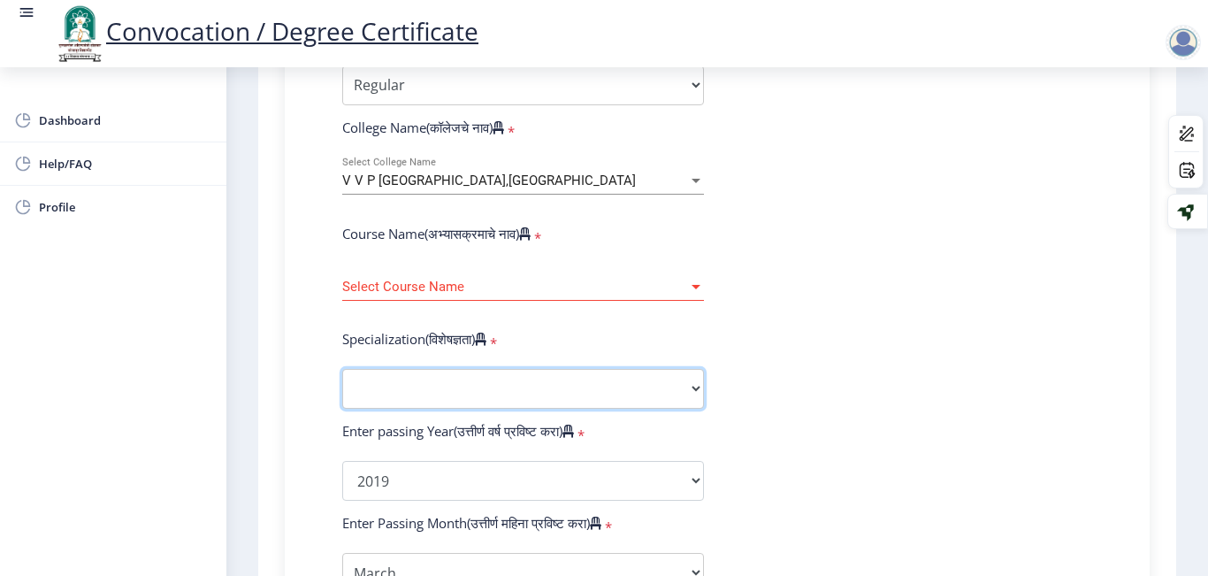
click at [454, 382] on select "Specialization Bio-Medical Engineering Civil Engineering Computer Science & Eng…" at bounding box center [523, 389] width 362 height 40
select select "Computer Science & Engineering"
click at [342, 369] on select "Specialization Bio-Medical Engineering Civil Engineering Computer Science & Eng…" at bounding box center [523, 389] width 362 height 40
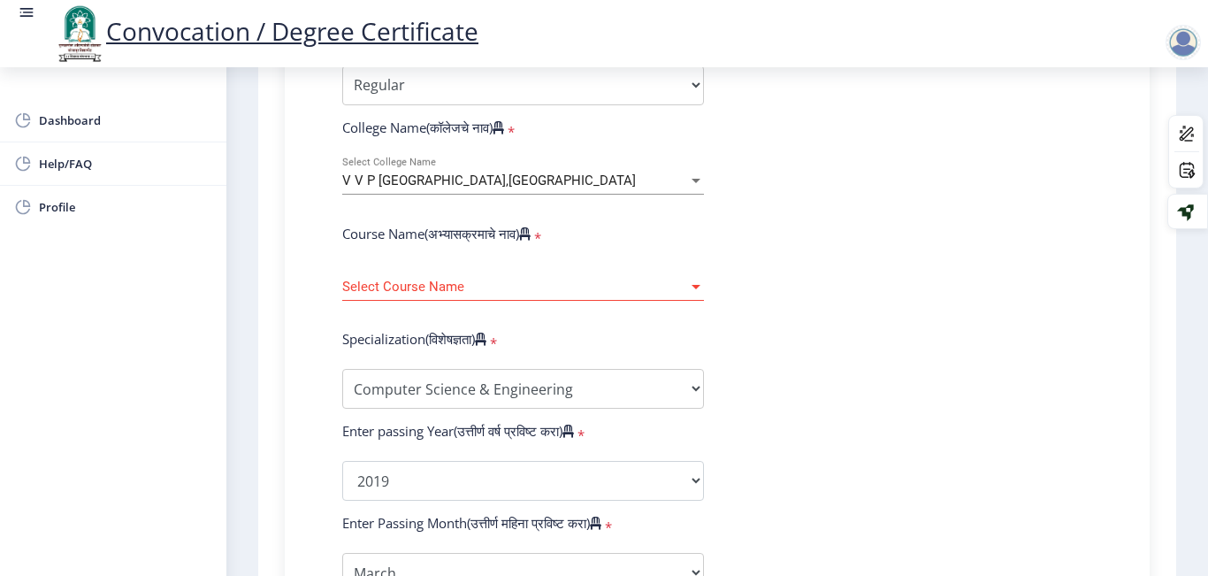
click at [478, 283] on span "Select Course Name" at bounding box center [515, 286] width 346 height 15
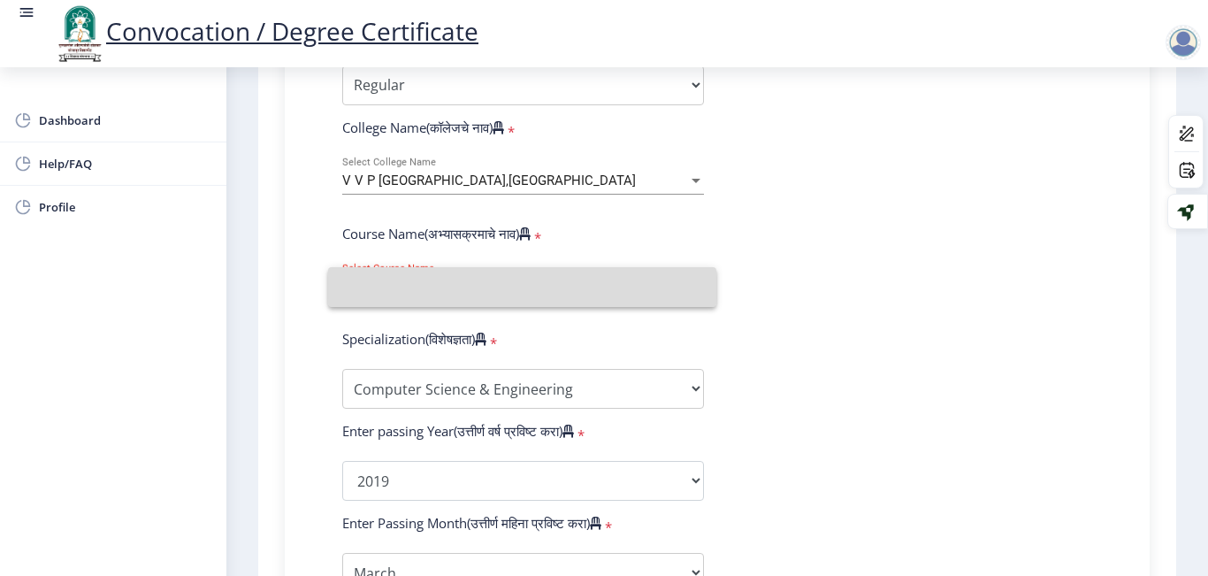
click at [478, 283] on input at bounding box center [522, 287] width 360 height 40
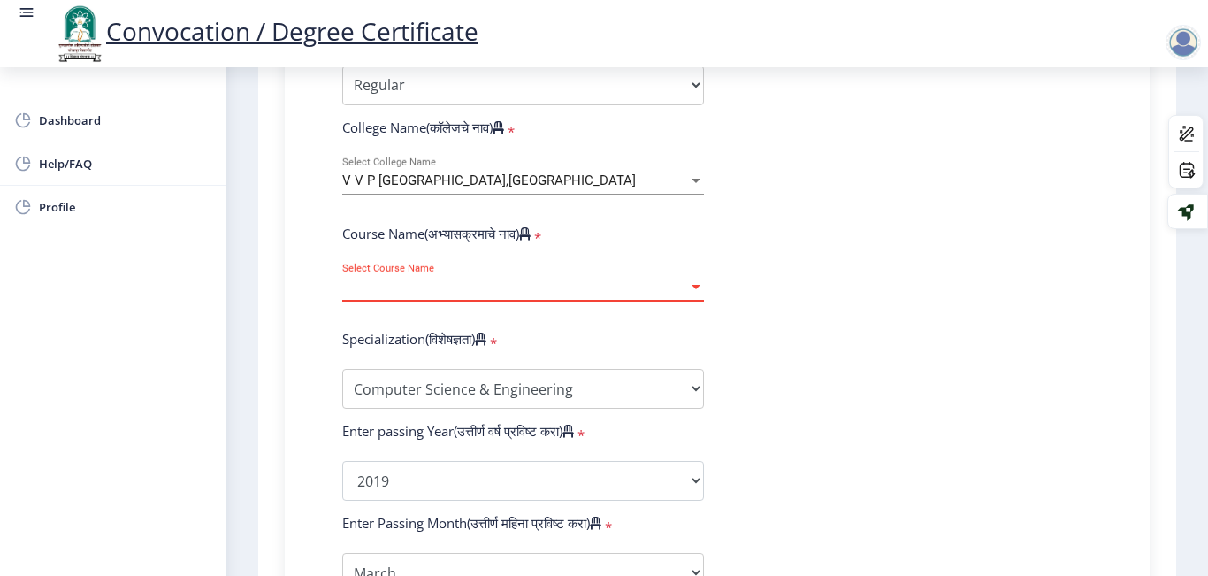
click at [478, 283] on span "Select Course Name" at bounding box center [515, 286] width 346 height 15
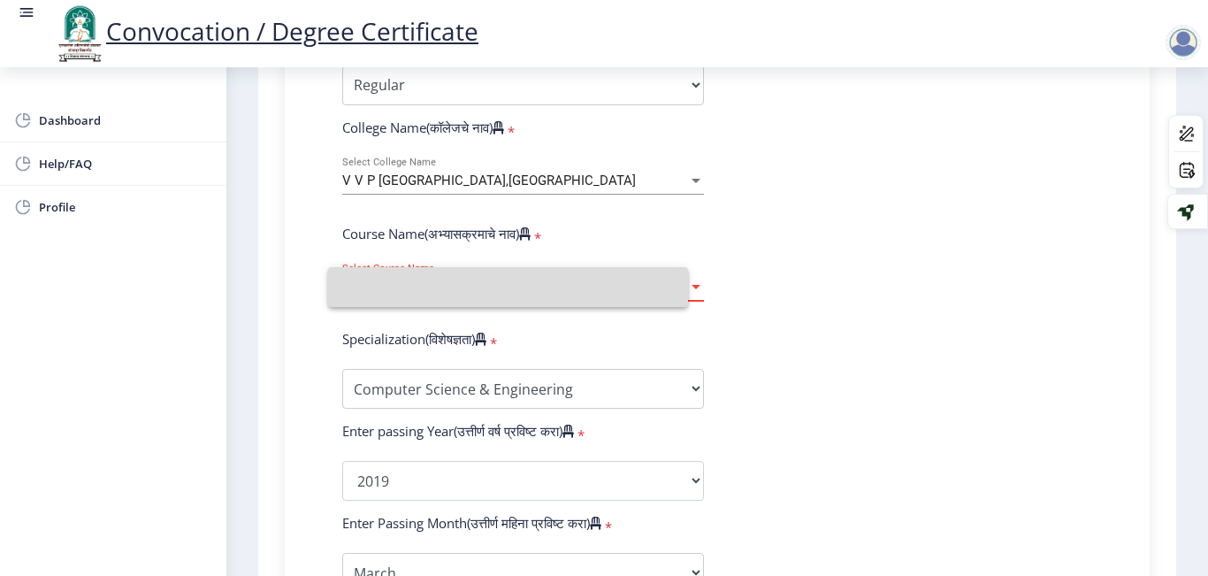
click at [478, 283] on input at bounding box center [508, 287] width 332 height 40
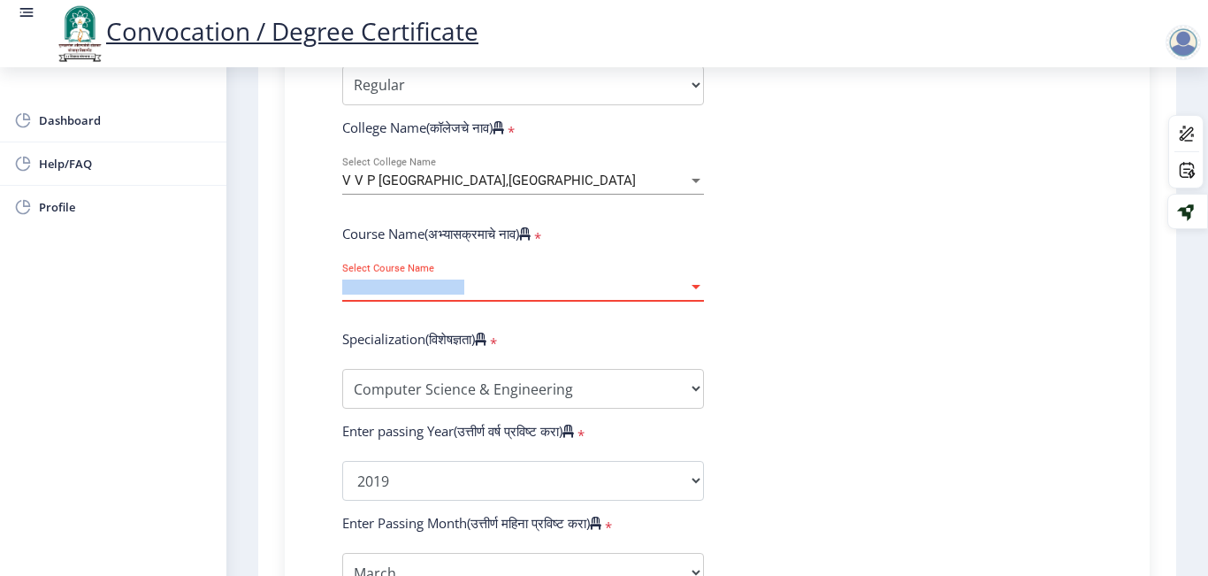
click at [478, 283] on span "Select Course Name" at bounding box center [515, 286] width 346 height 15
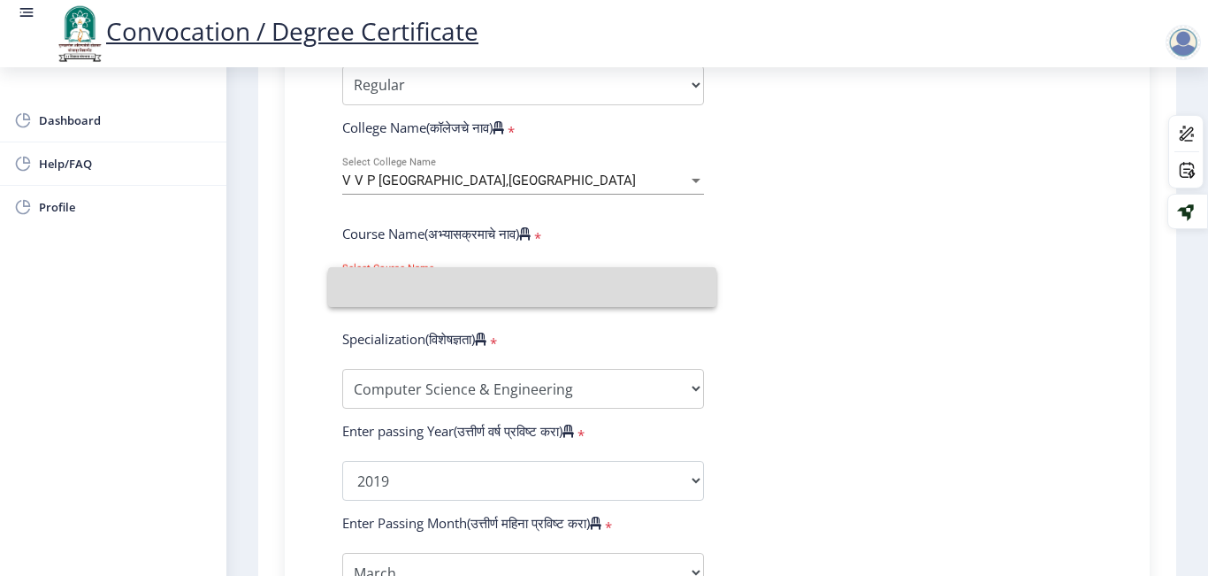
click at [478, 283] on input at bounding box center [522, 287] width 360 height 40
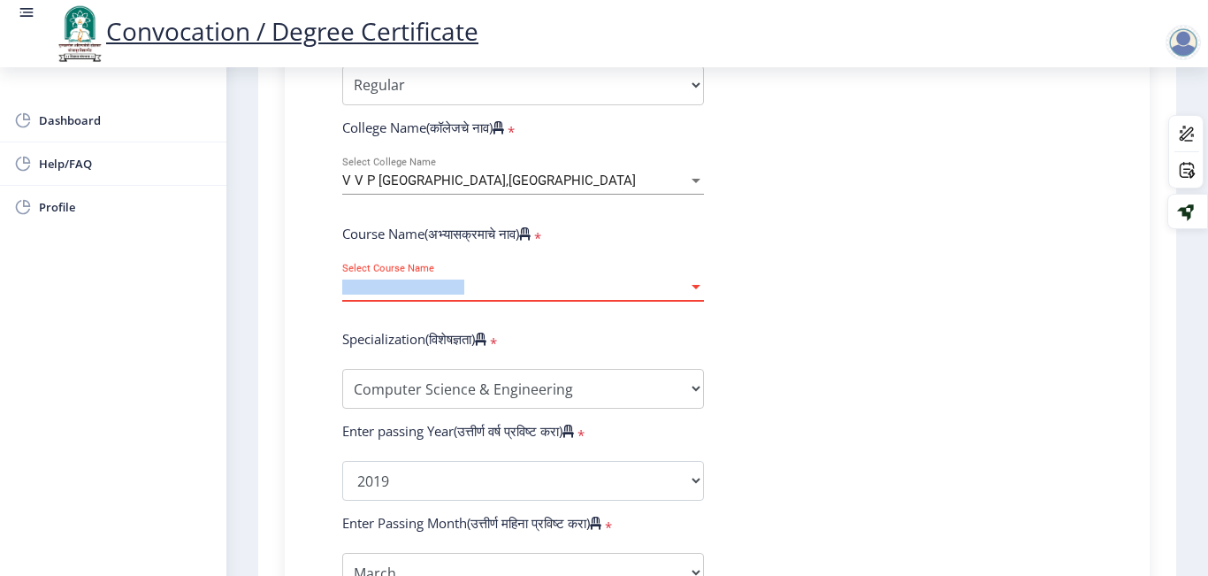
click at [478, 283] on span "Select Course Name" at bounding box center [515, 286] width 346 height 15
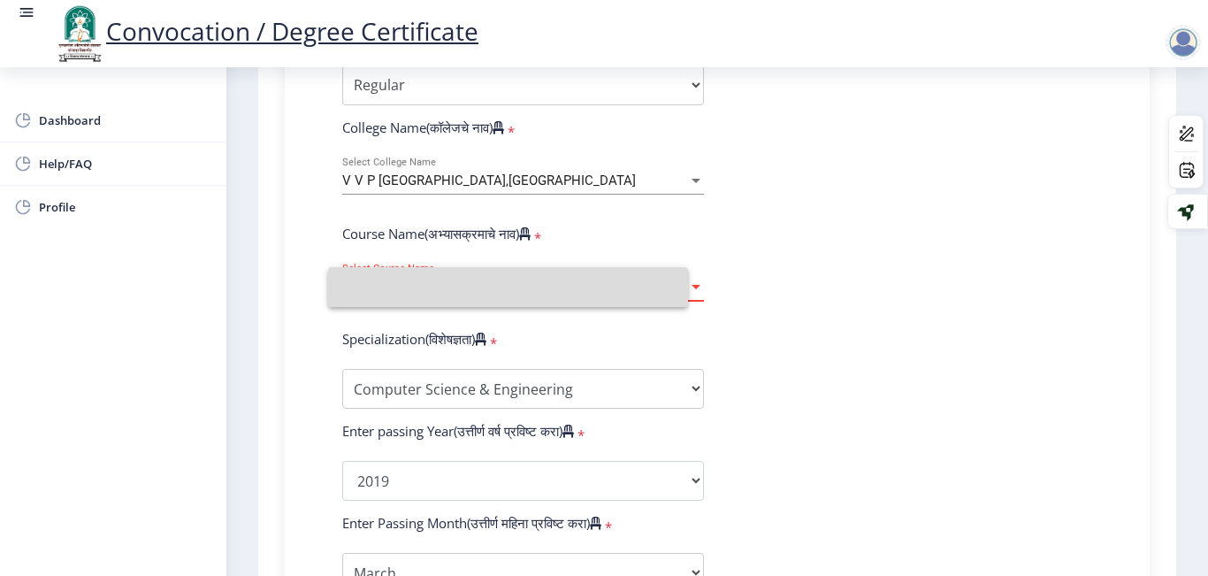
click at [478, 283] on input at bounding box center [508, 287] width 332 height 40
click at [478, 283] on span "Select Course Name" at bounding box center [515, 286] width 346 height 15
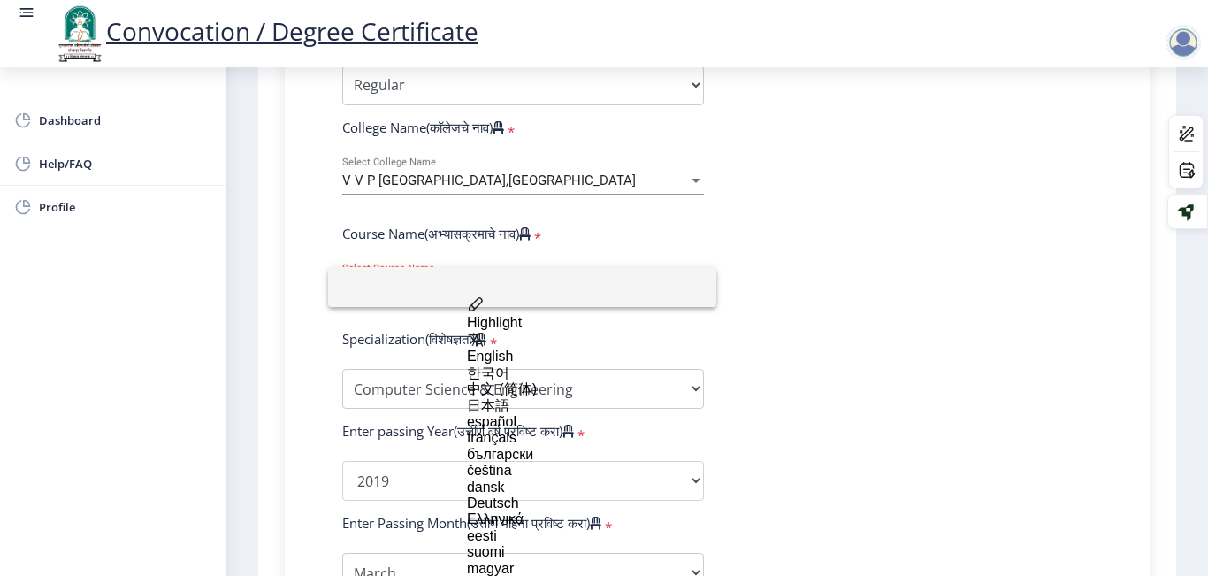
click at [815, 280] on div at bounding box center [604, 288] width 1208 height 576
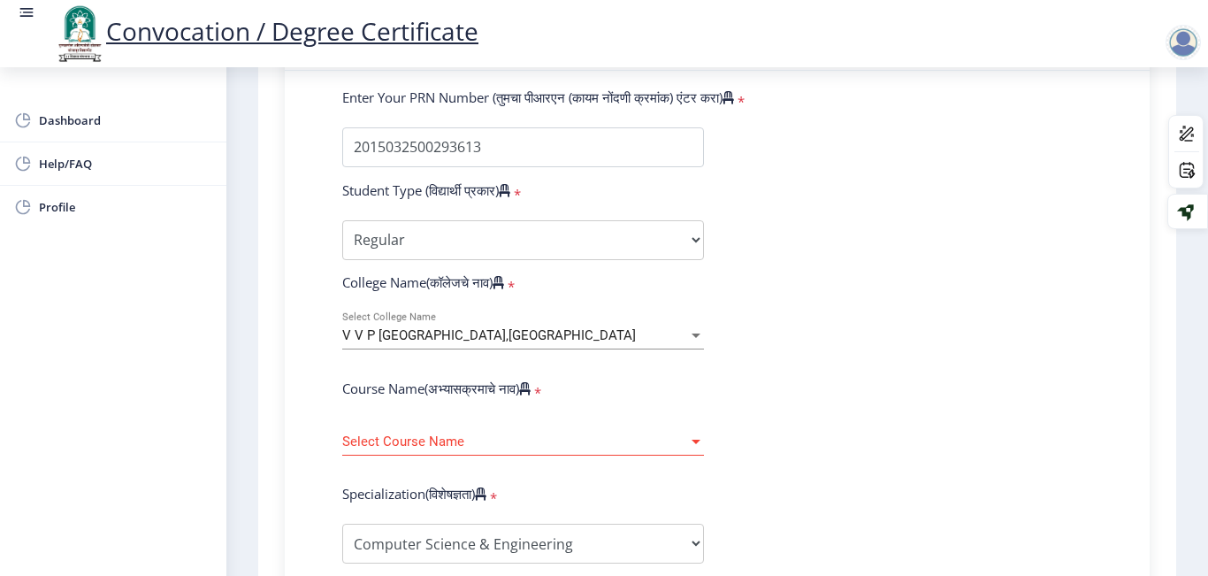
scroll to position [496, 0]
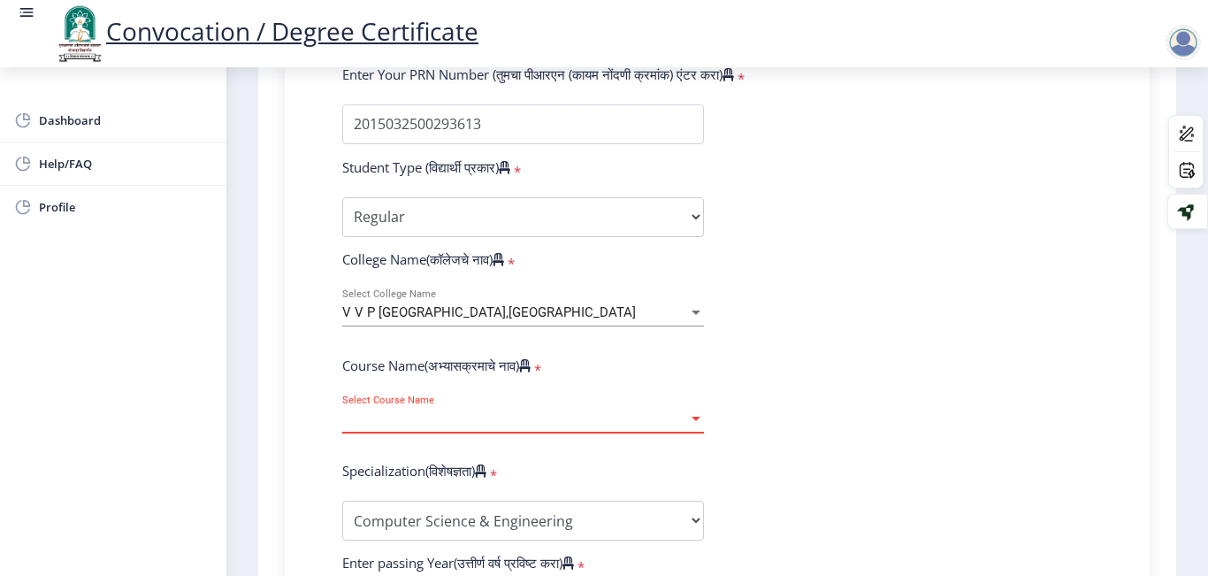
click at [488, 418] on span "Select Course Name" at bounding box center [515, 418] width 346 height 15
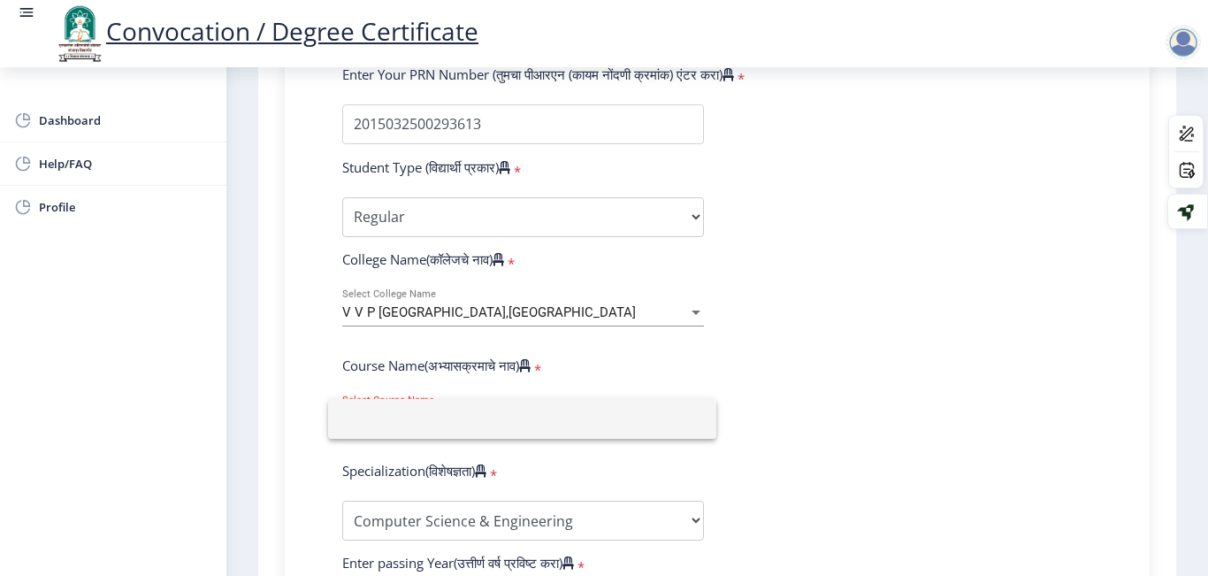
click at [488, 418] on input at bounding box center [522, 419] width 360 height 40
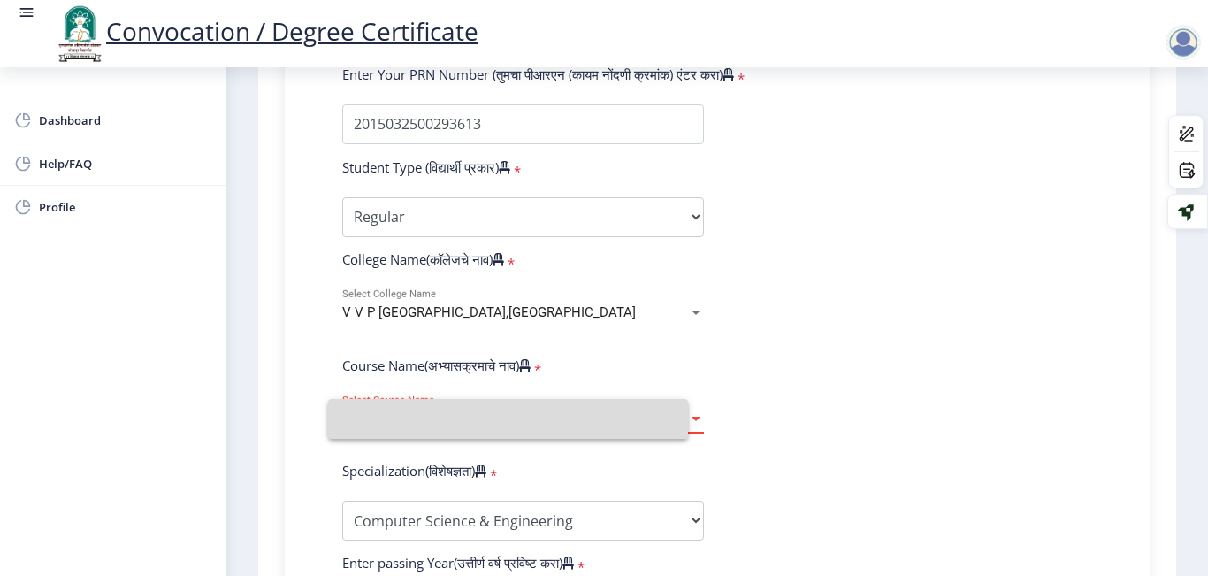
click at [488, 418] on span "Select Course Name" at bounding box center [515, 418] width 346 height 15
click at [488, 418] on input at bounding box center [508, 419] width 332 height 40
click at [488, 418] on span "Select Course Name" at bounding box center [515, 418] width 346 height 15
click at [488, 418] on input at bounding box center [522, 419] width 360 height 40
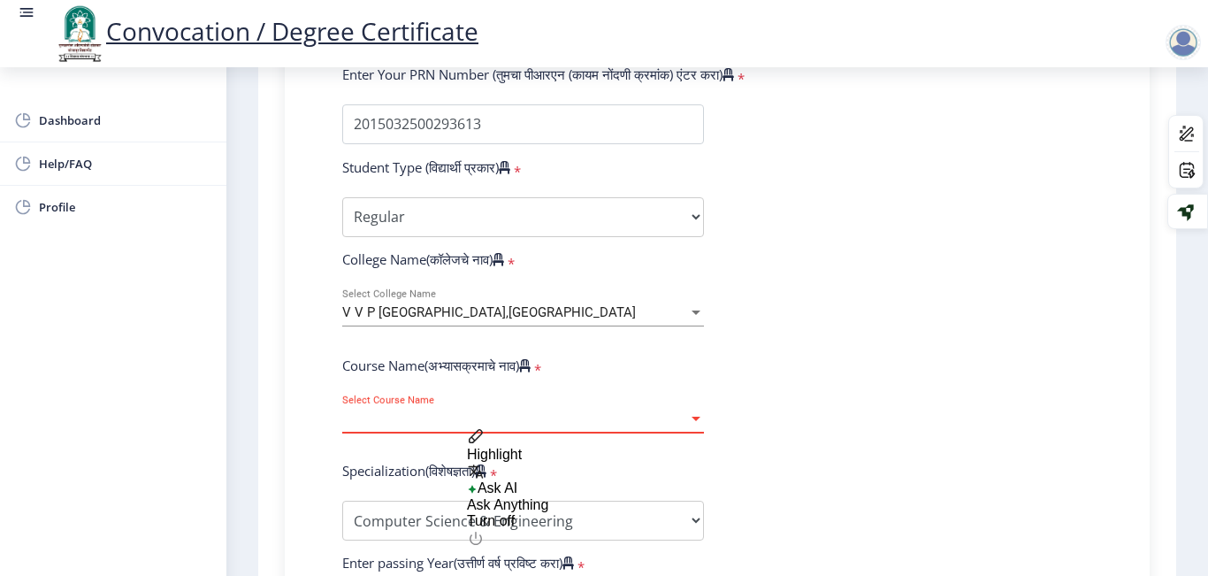
click at [488, 418] on span "Select Course Name" at bounding box center [515, 418] width 346 height 15
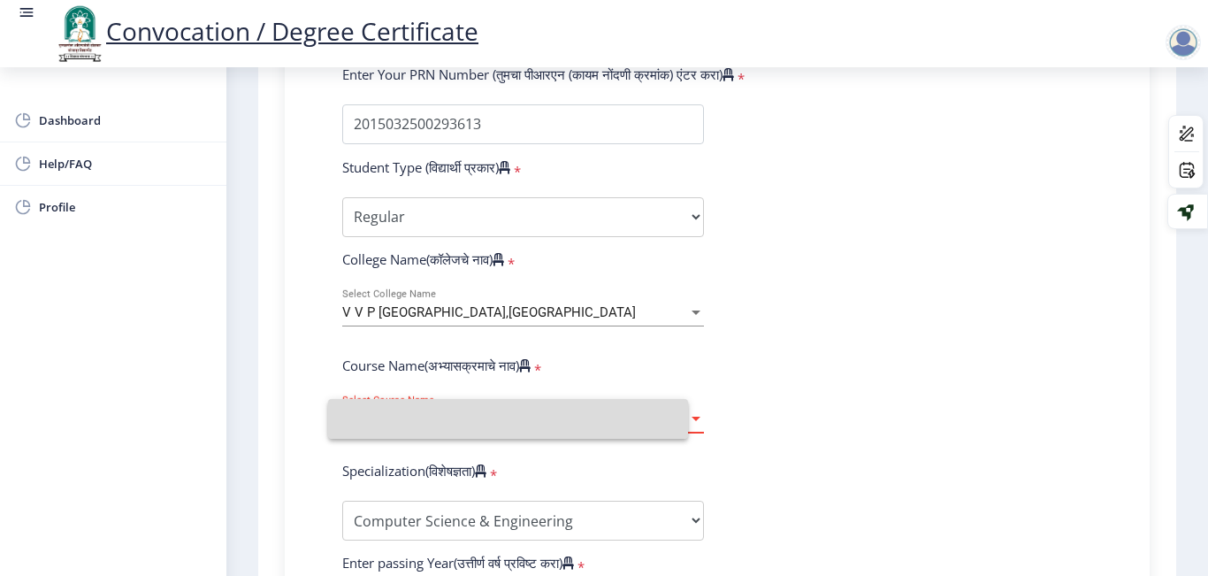
click at [488, 418] on input at bounding box center [508, 419] width 332 height 40
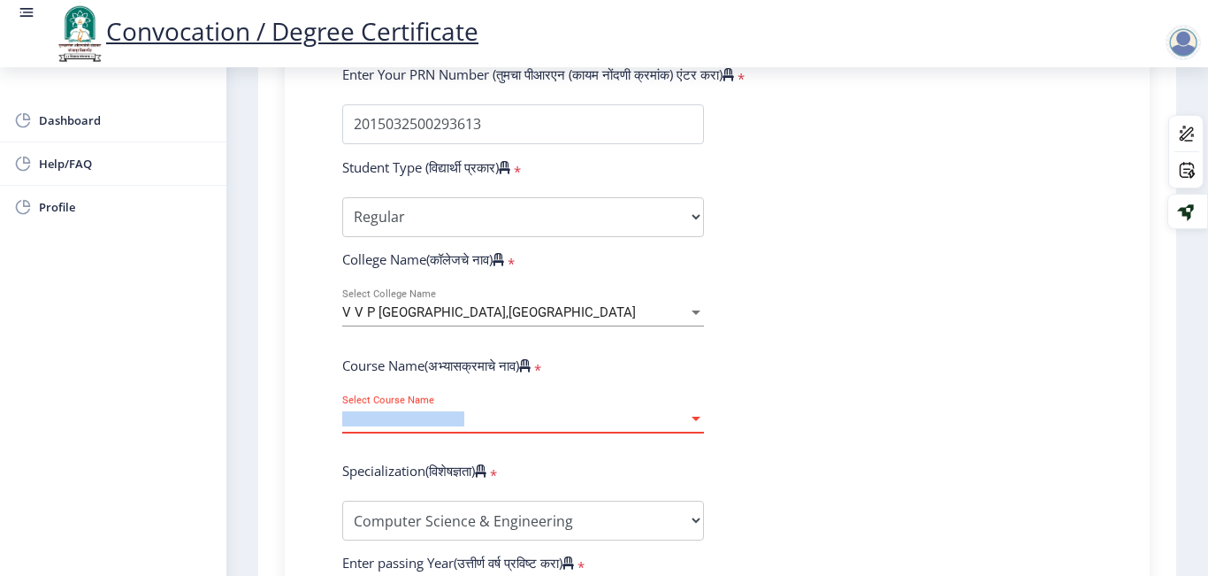
click at [488, 418] on span "Select Course Name" at bounding box center [515, 418] width 346 height 15
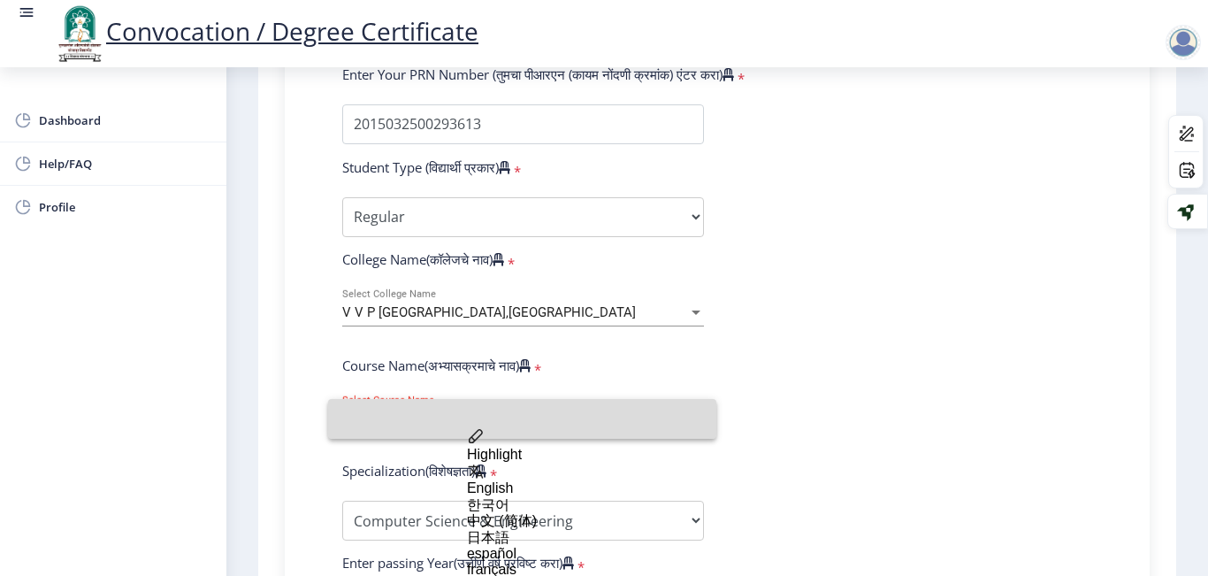
click at [661, 404] on input at bounding box center [522, 419] width 360 height 40
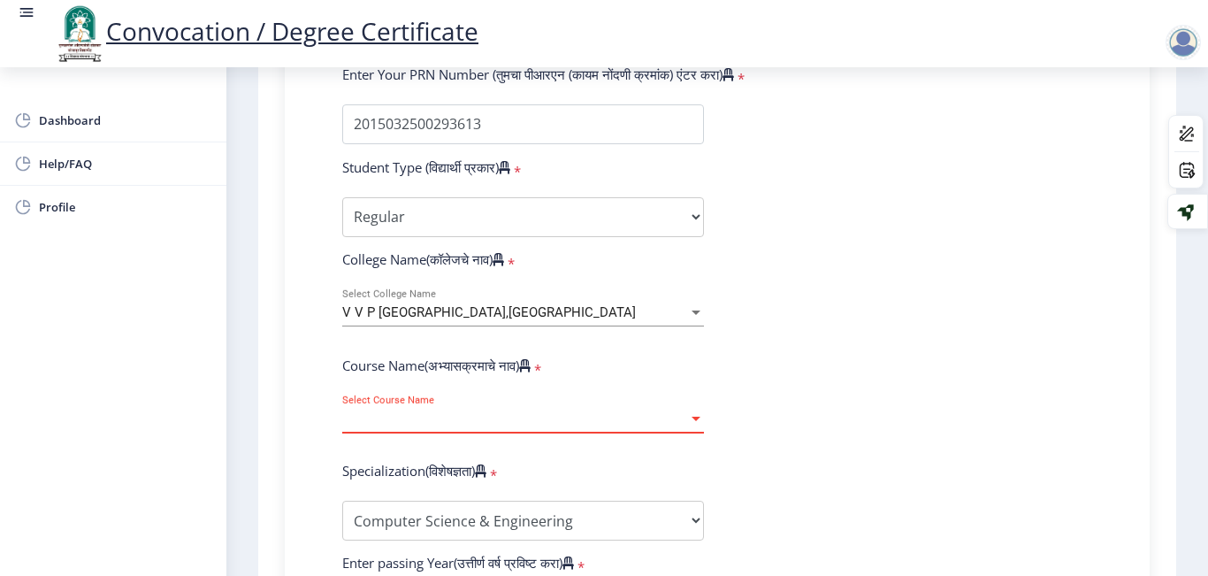
click at [688, 415] on div at bounding box center [696, 418] width 16 height 15
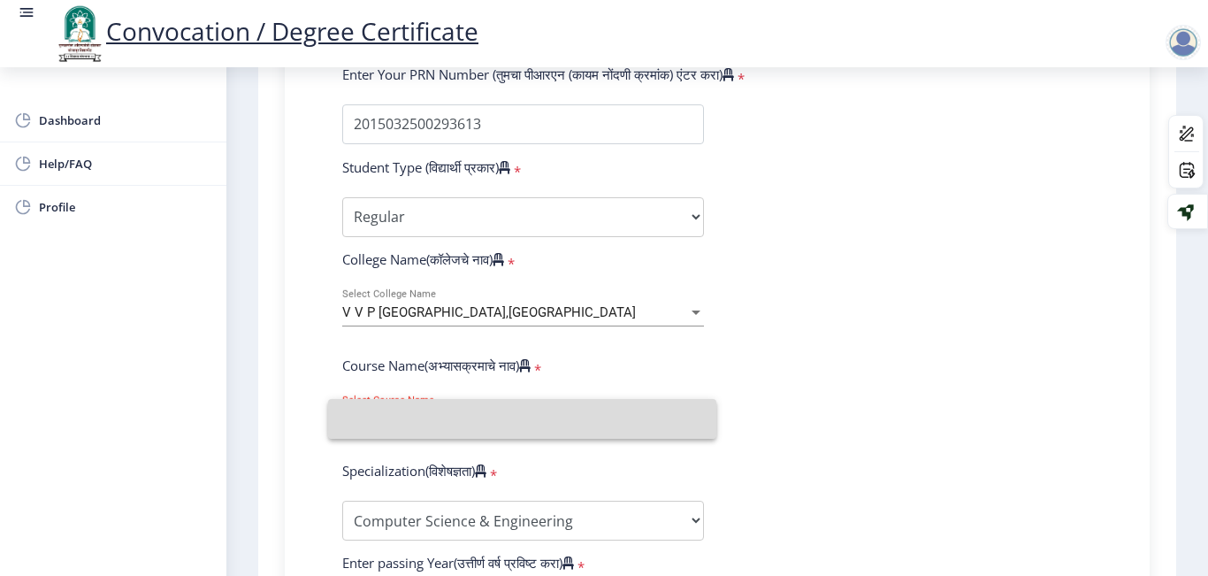
click at [686, 415] on input at bounding box center [522, 419] width 360 height 40
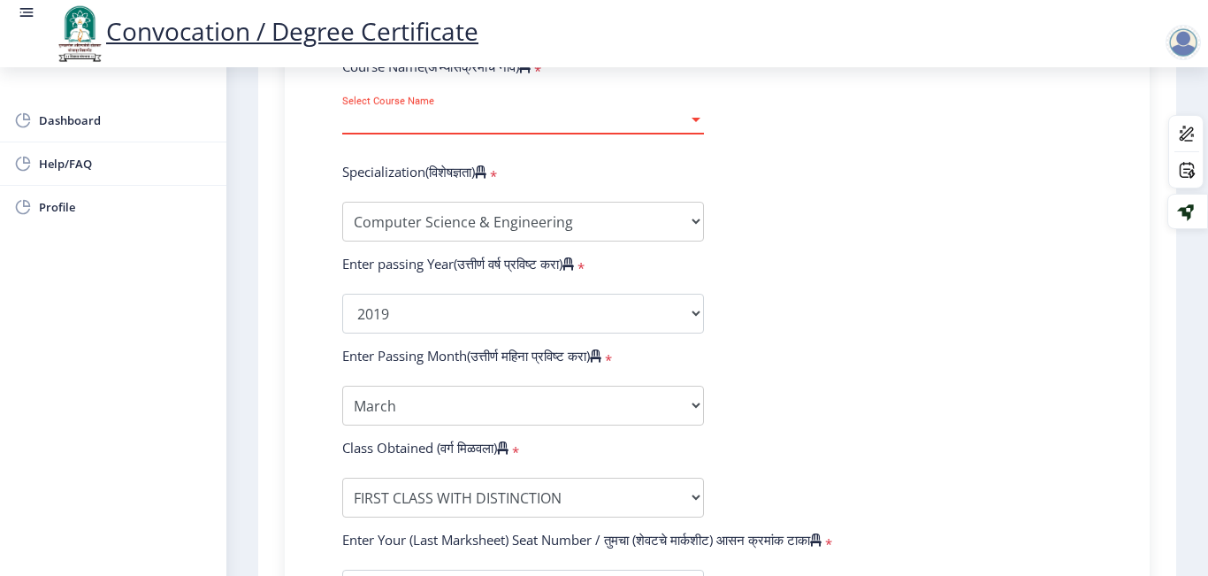
scroll to position [794, 0]
click at [550, 114] on span "Select Course Name" at bounding box center [515, 120] width 346 height 15
